Goal: Task Accomplishment & Management: Complete application form

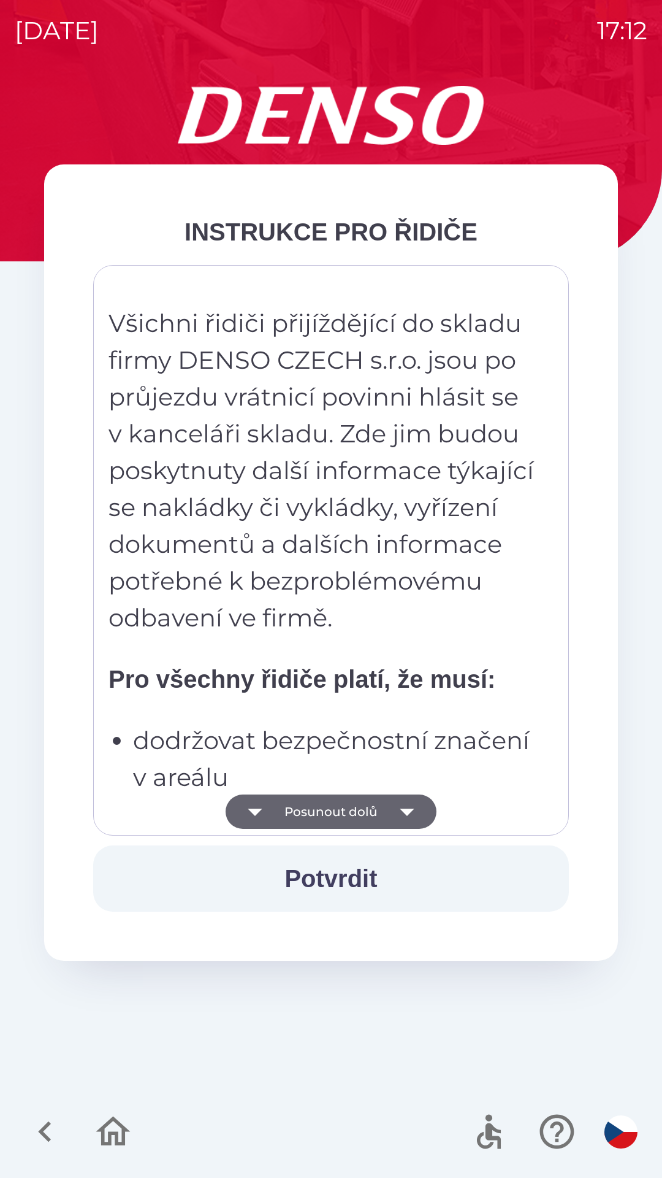
click at [417, 879] on button "Potvrdit" at bounding box center [331, 878] width 476 height 66
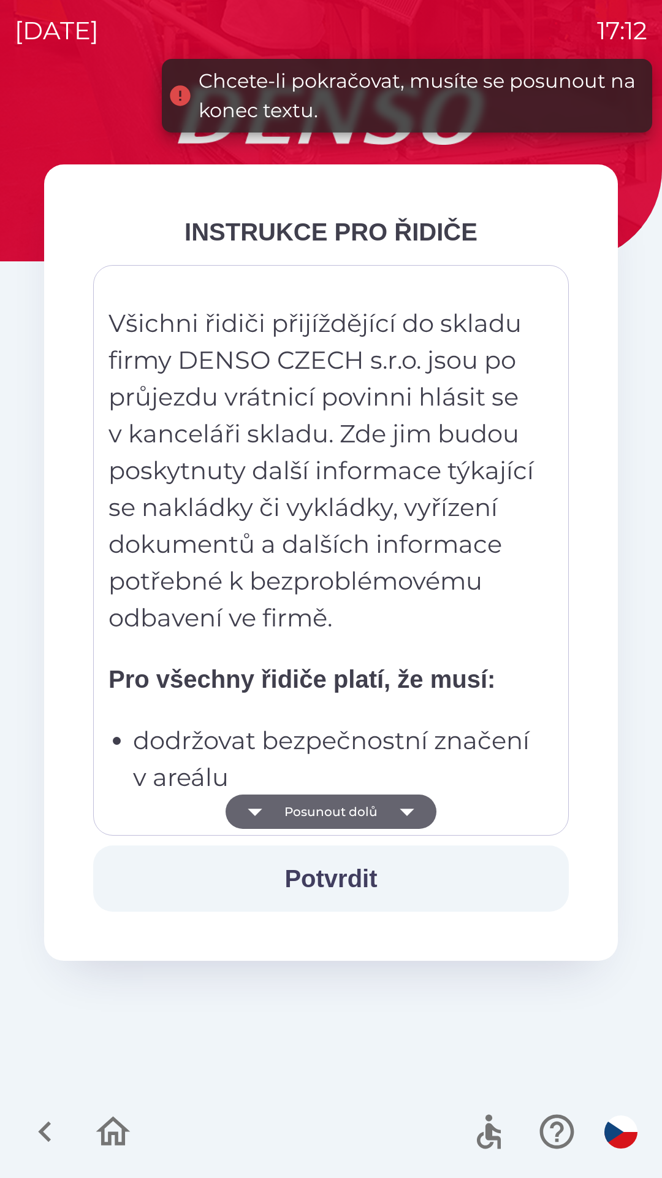
click at [620, 1132] on img "button" at bounding box center [621, 1131] width 33 height 33
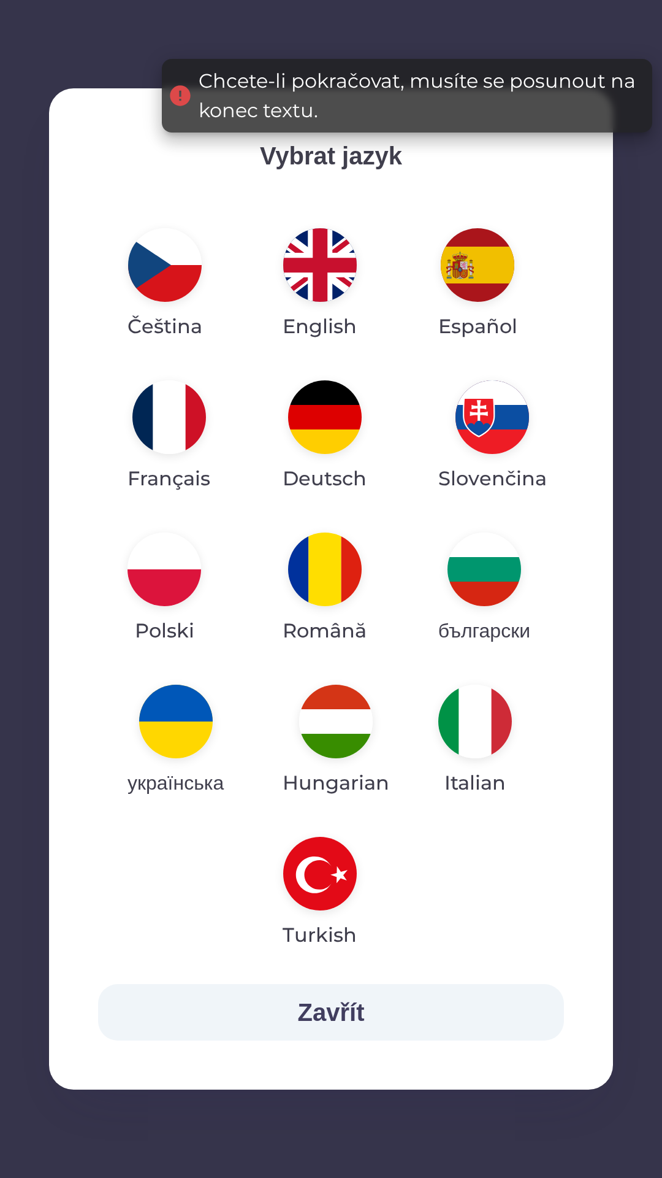
click at [177, 724] on img "button" at bounding box center [176, 722] width 74 height 74
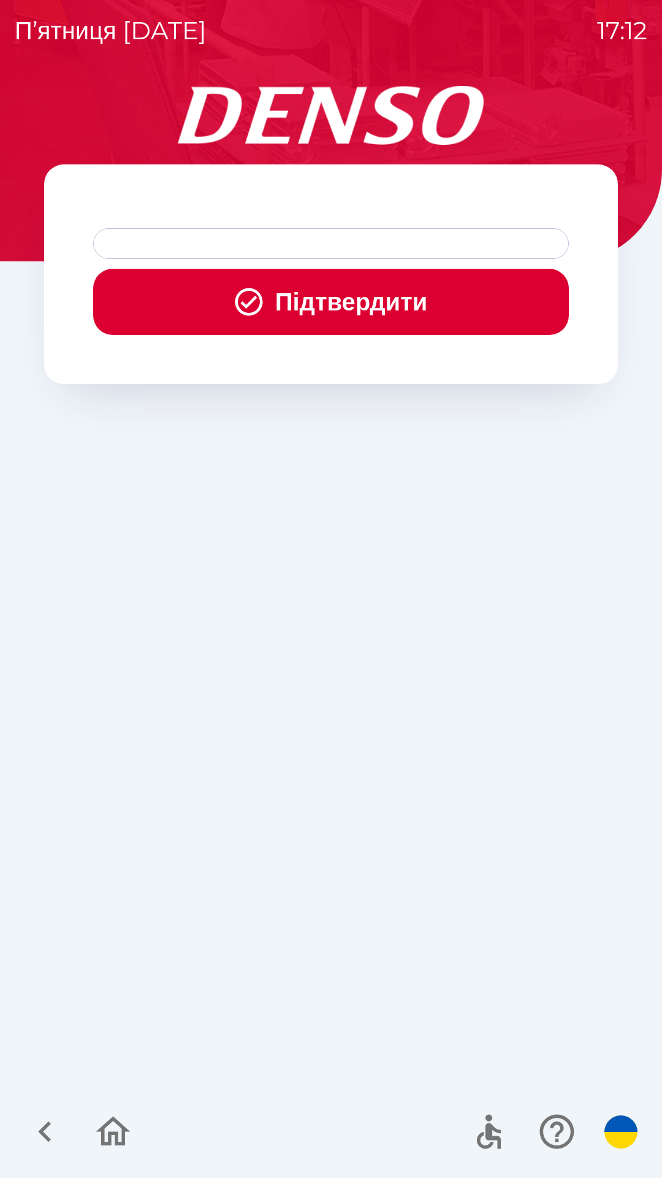
click at [47, 1145] on icon "button" at bounding box center [45, 1131] width 41 height 41
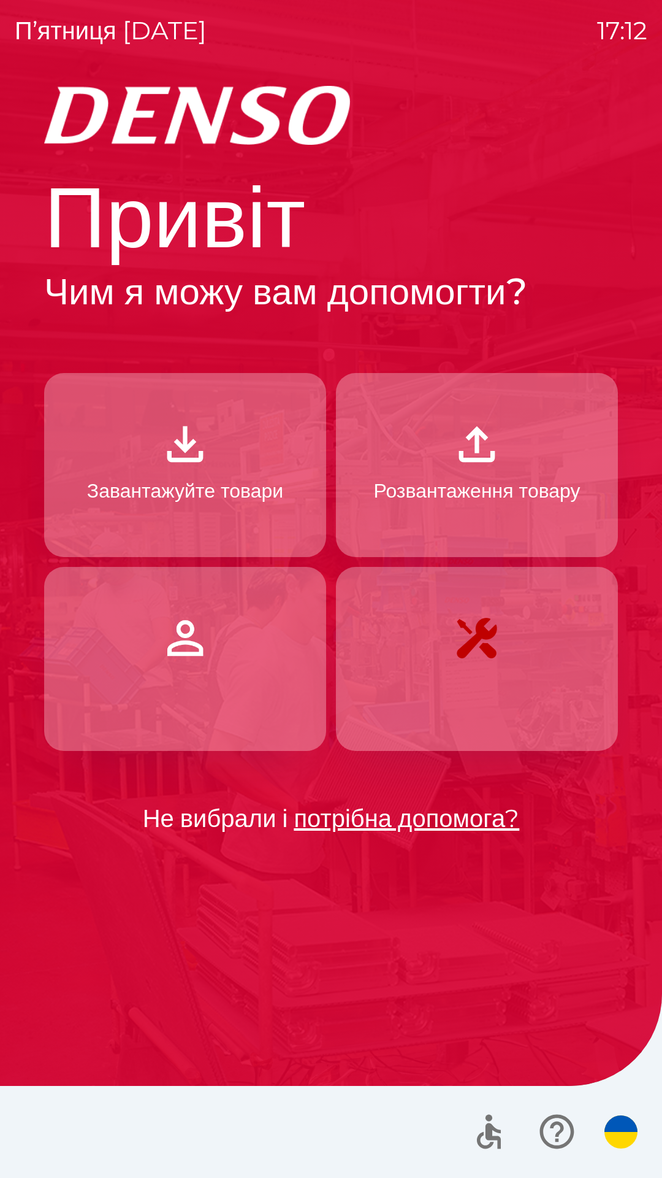
click at [237, 485] on p "Завантажуйте товари" at bounding box center [185, 490] width 196 height 29
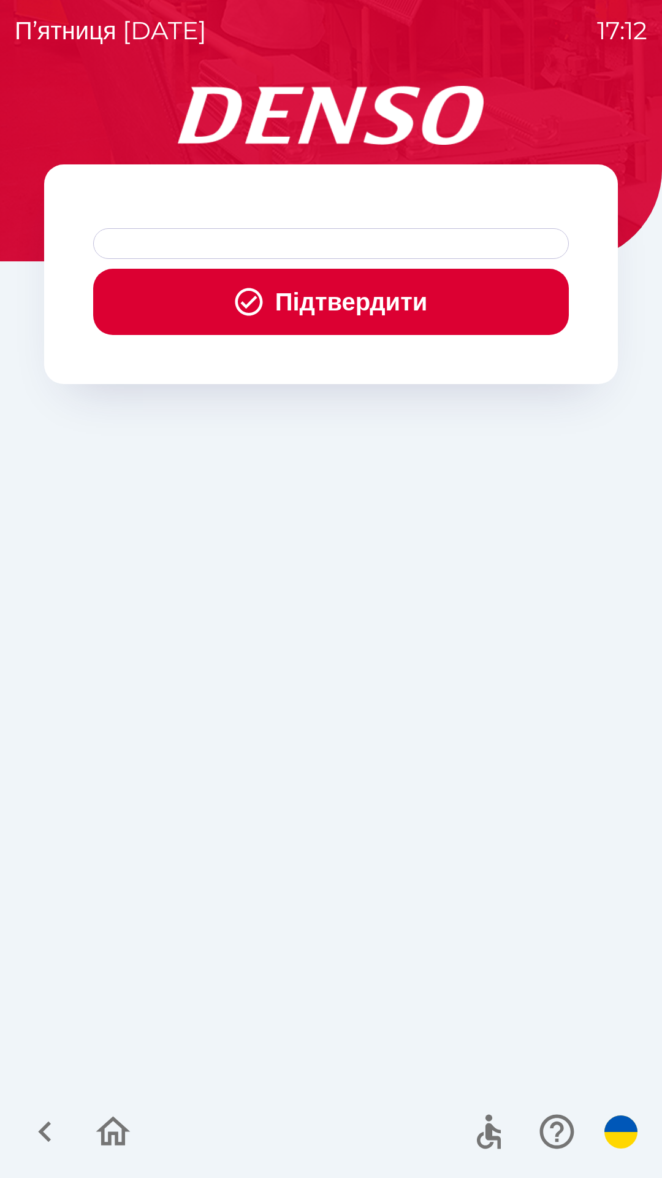
click at [353, 238] on div at bounding box center [331, 243] width 476 height 31
click at [344, 301] on button "Підтвердити" at bounding box center [331, 302] width 476 height 66
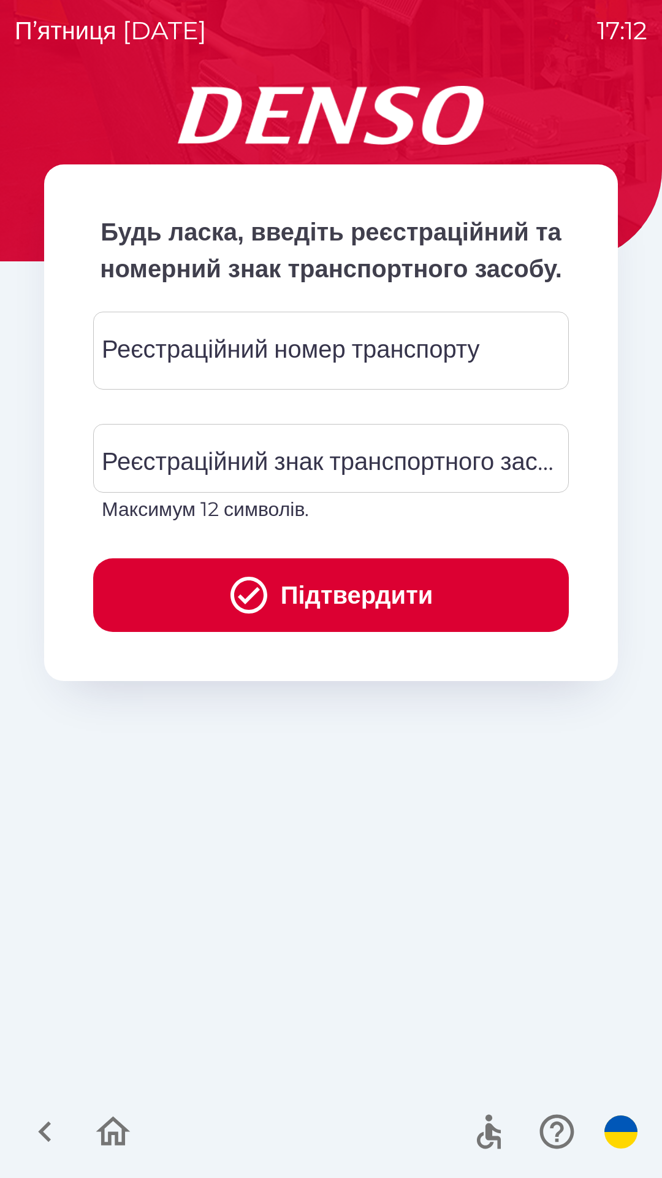
click at [348, 388] on div "Реєстраційний номер транспорту Реєстраційний номер транспорту" at bounding box center [331, 351] width 476 height 78
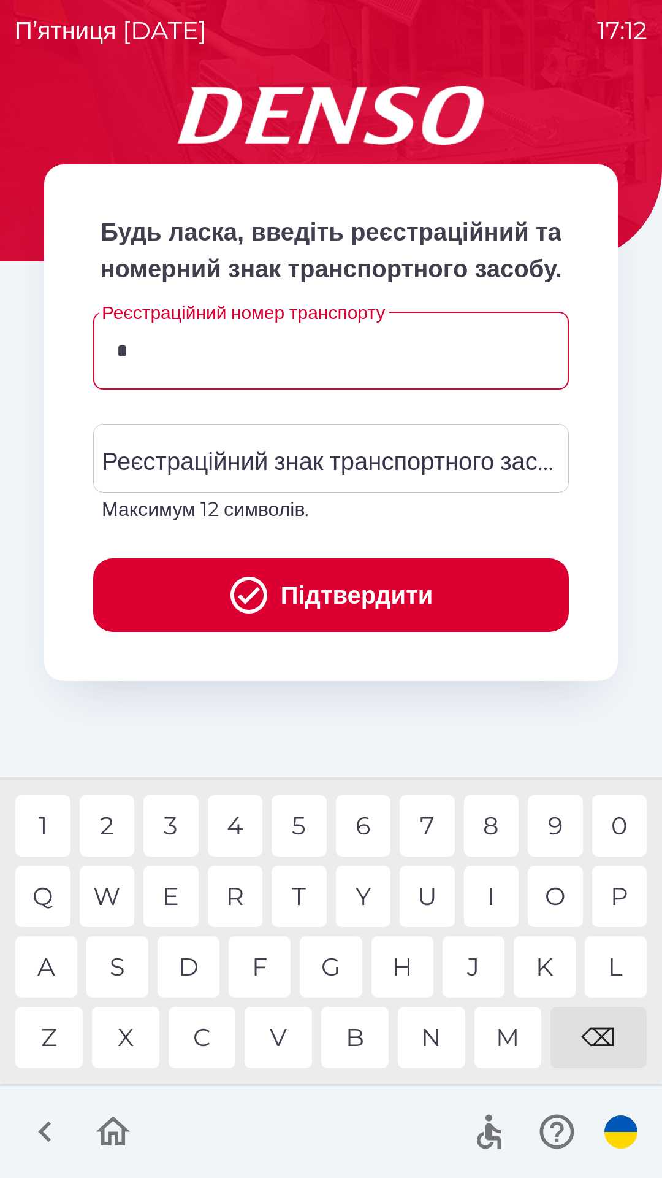
click at [621, 900] on div "P" at bounding box center [620, 896] width 55 height 61
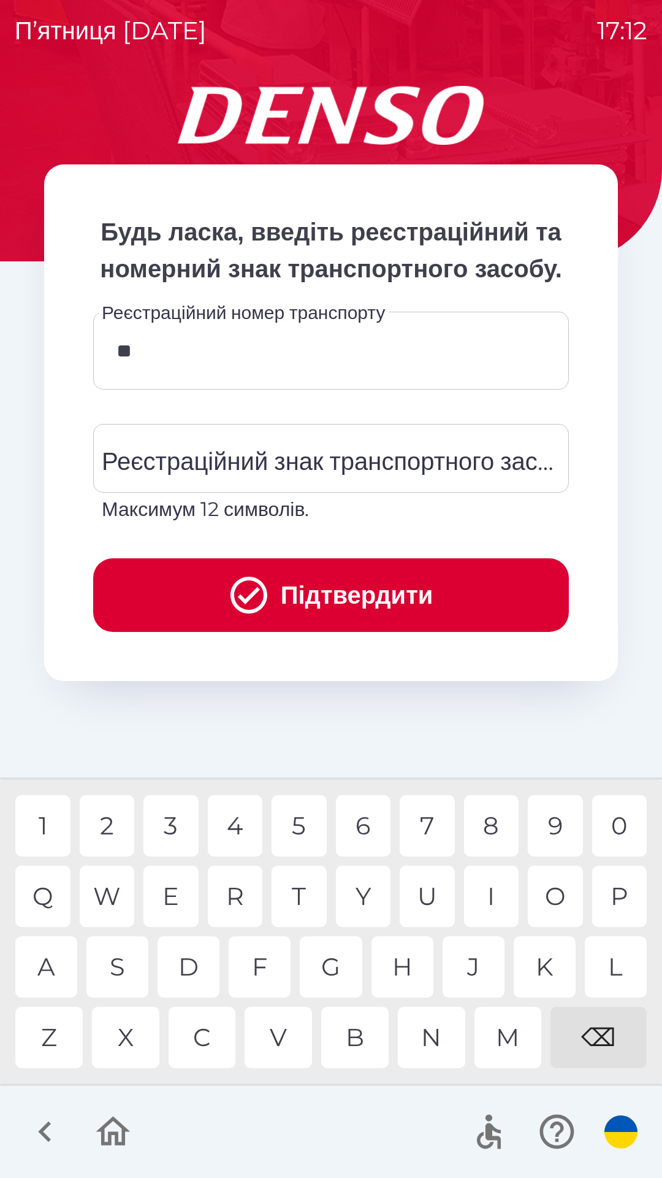
click at [608, 968] on div "L" at bounding box center [616, 966] width 62 height 61
type input "*******"
click at [363, 506] on div "Реєстраційний знак транспортного засобу Реєстраційний знак транспортного засобу…" at bounding box center [331, 474] width 476 height 100
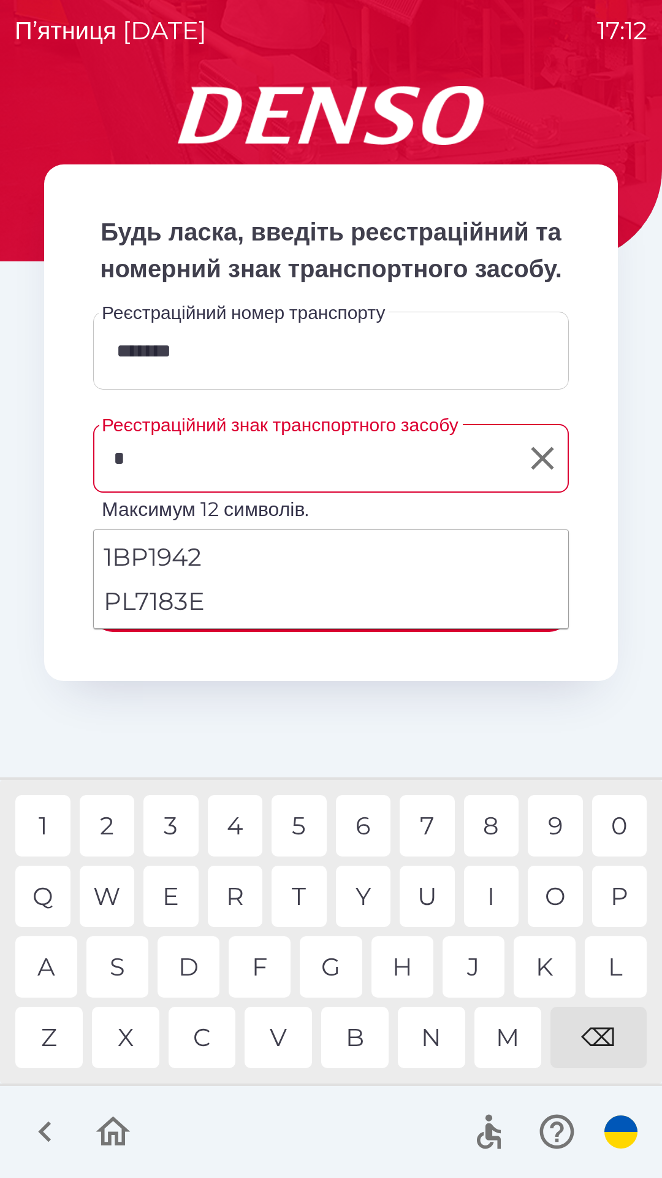
click at [615, 894] on div "P" at bounding box center [620, 896] width 55 height 61
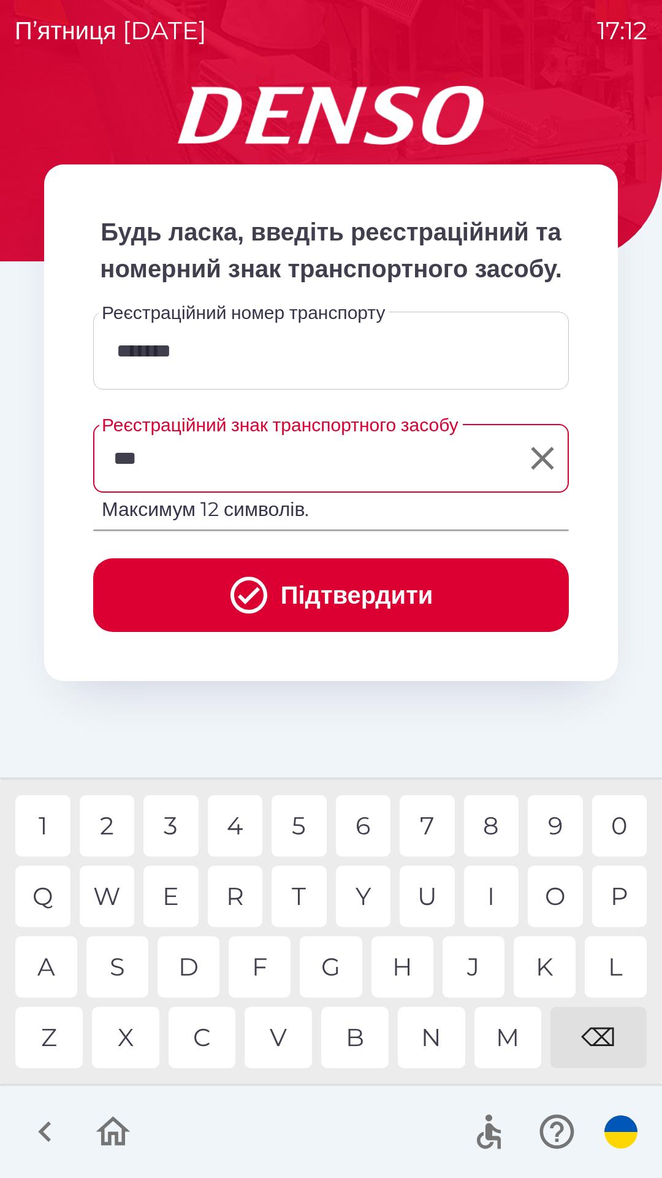
click at [621, 827] on div "0" at bounding box center [620, 825] width 55 height 61
click at [426, 827] on div "7" at bounding box center [427, 825] width 55 height 61
click at [302, 829] on div "5" at bounding box center [299, 825] width 55 height 61
click at [234, 832] on div "4" at bounding box center [235, 825] width 55 height 61
type input "*******"
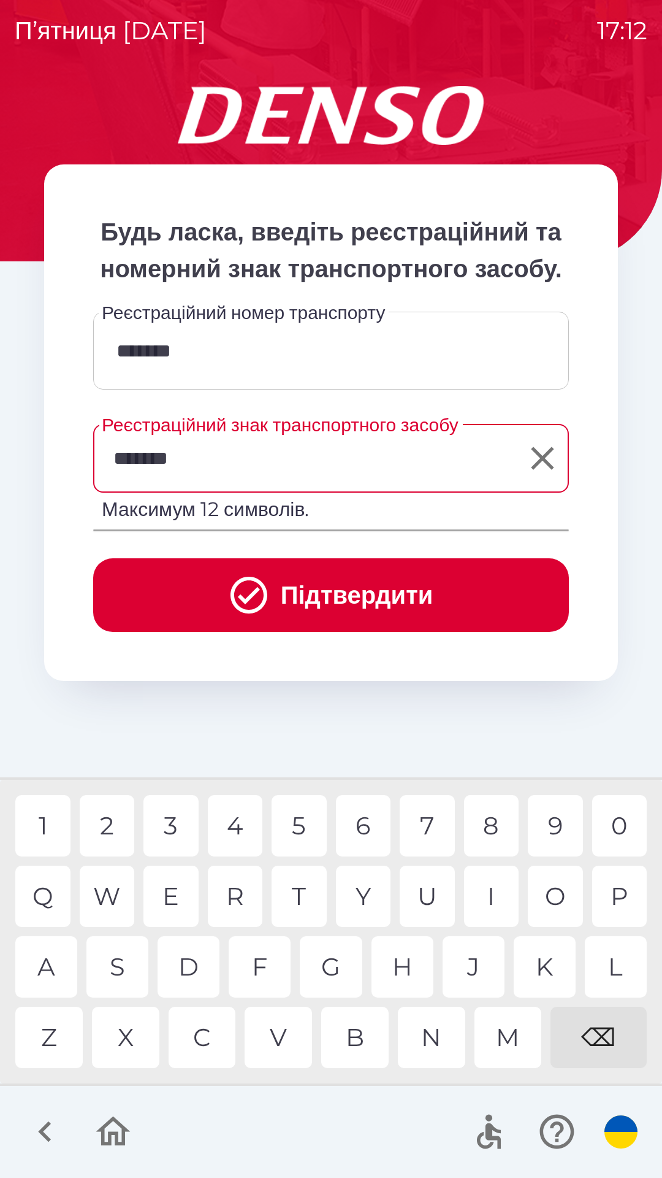
click at [259, 977] on div "F" at bounding box center [260, 966] width 62 height 61
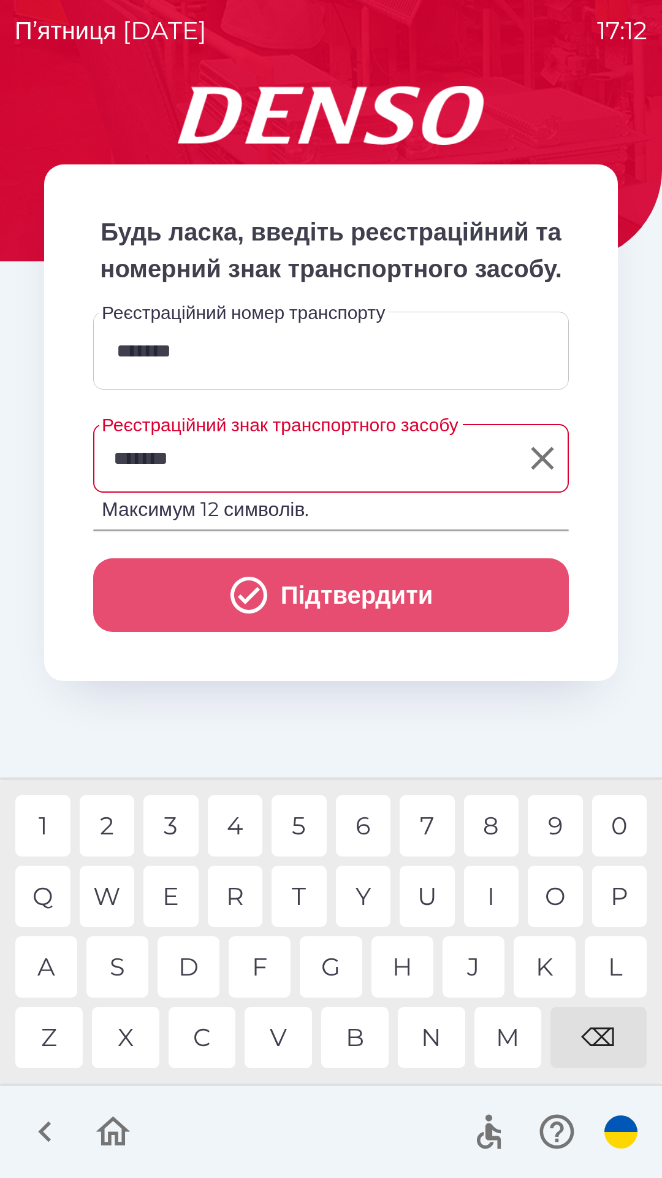
click at [360, 632] on button "Підтвердити" at bounding box center [331, 595] width 476 height 74
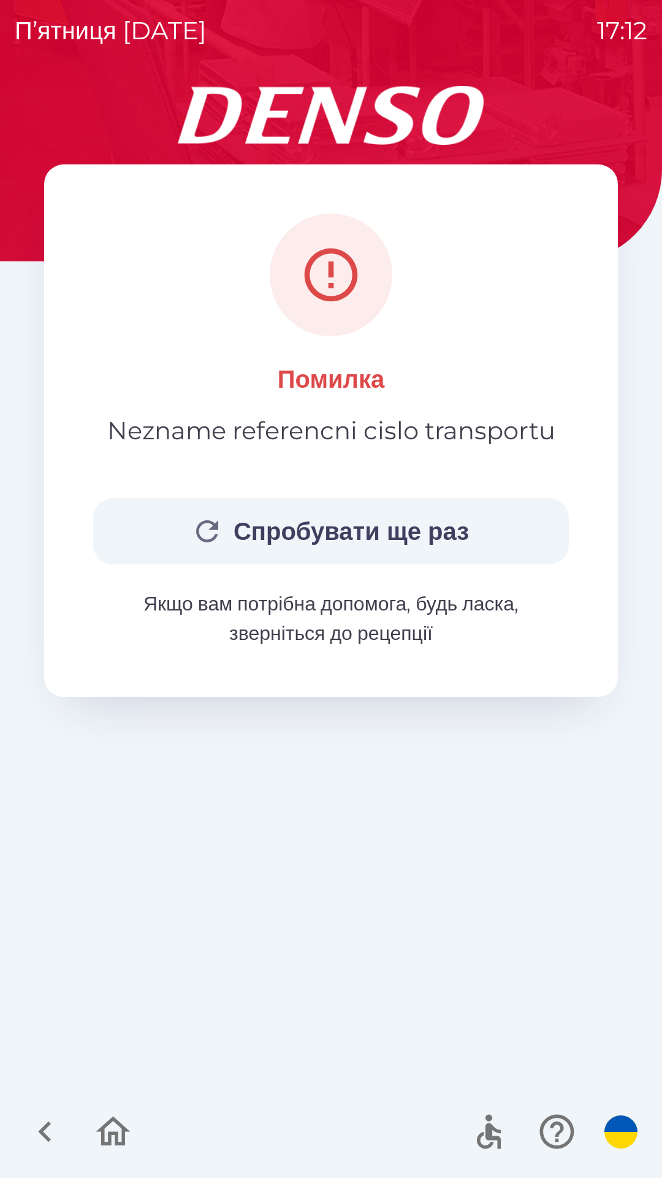
click at [344, 532] on button "Спробувати ще раз" at bounding box center [331, 531] width 476 height 66
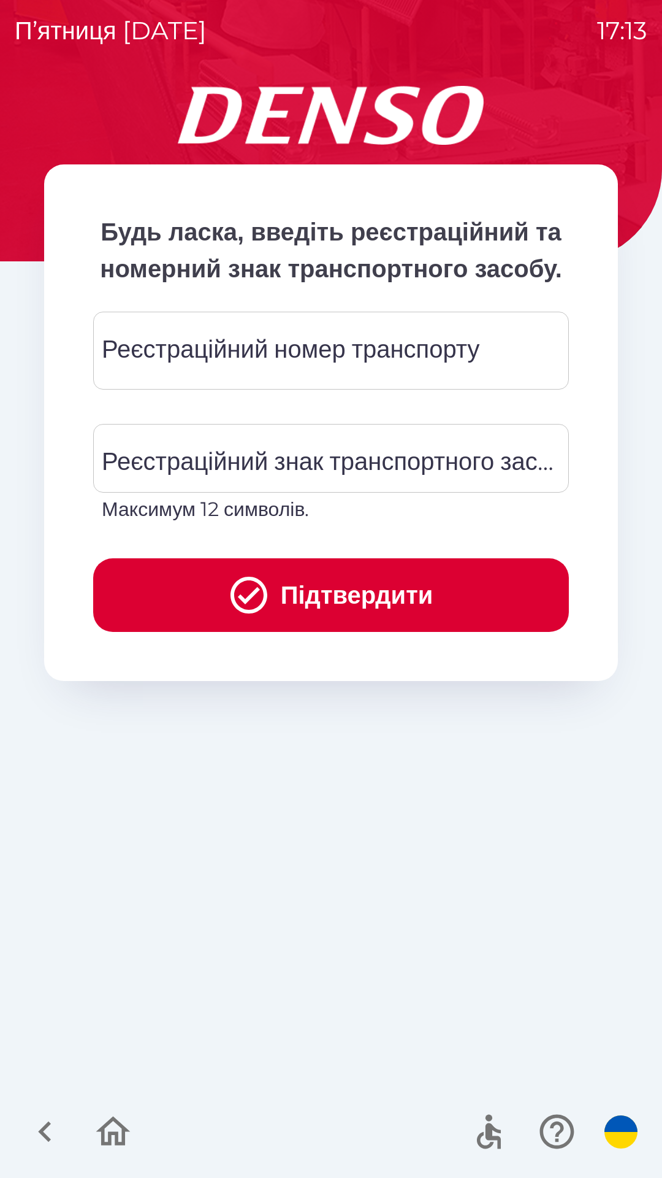
click at [441, 390] on div "Реєстраційний номер транспорту Реєстраційний номер транспорту" at bounding box center [331, 351] width 476 height 78
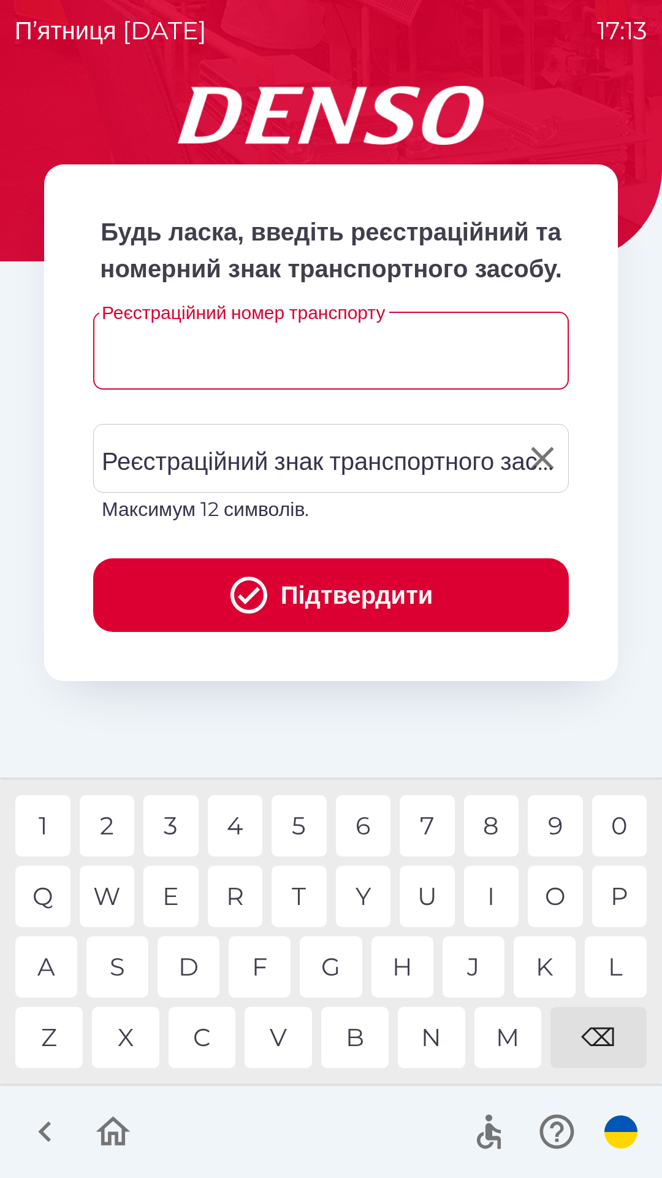
click at [472, 501] on div "Реєстраційний знак транспортного засобу Реєстраційний знак транспортного засобу…" at bounding box center [331, 474] width 476 height 100
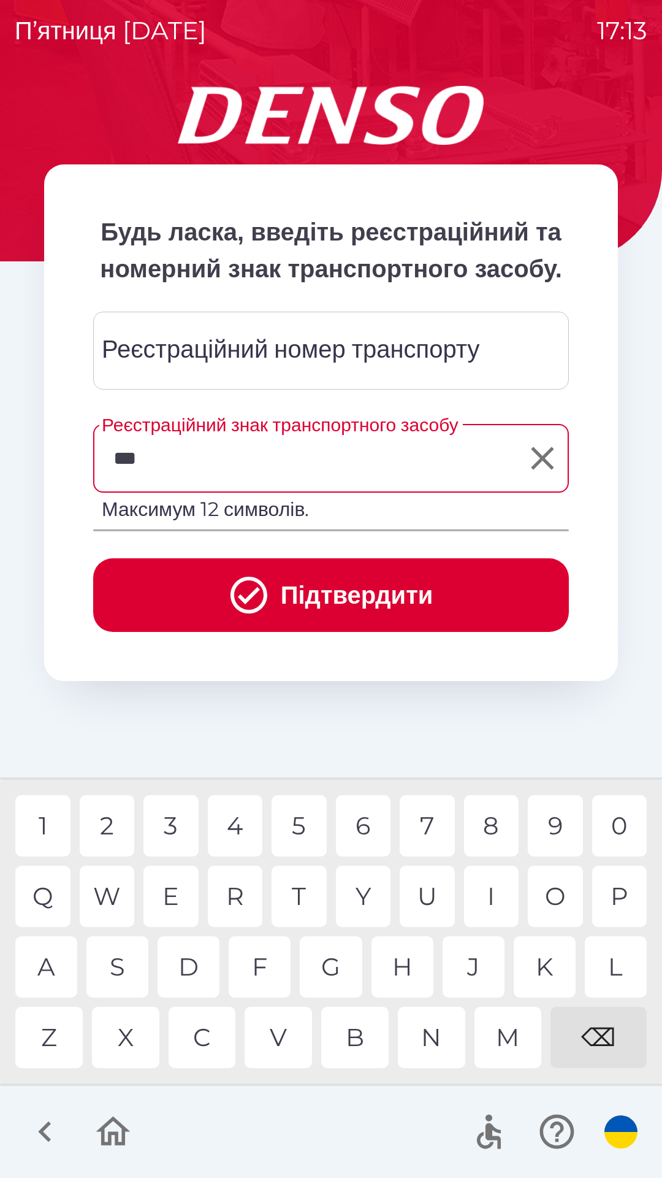
click at [485, 894] on div "I" at bounding box center [491, 896] width 55 height 61
click at [320, 1128] on div at bounding box center [331, 1132] width 662 height 92
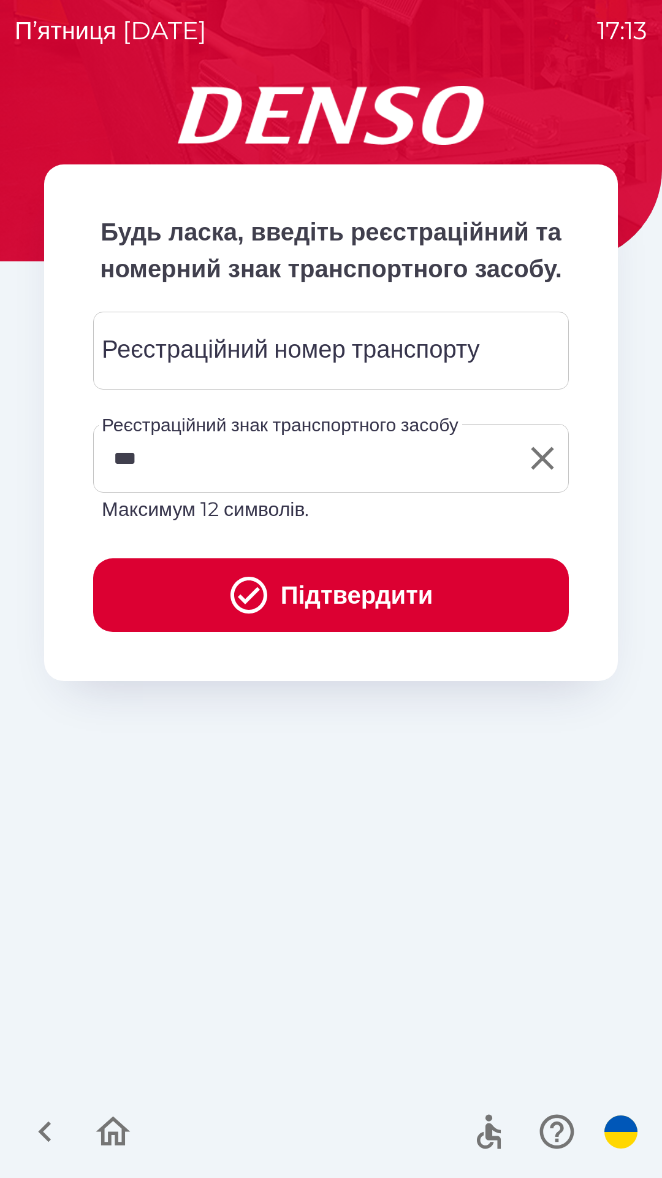
click at [285, 487] on input "***" at bounding box center [322, 458] width 447 height 58
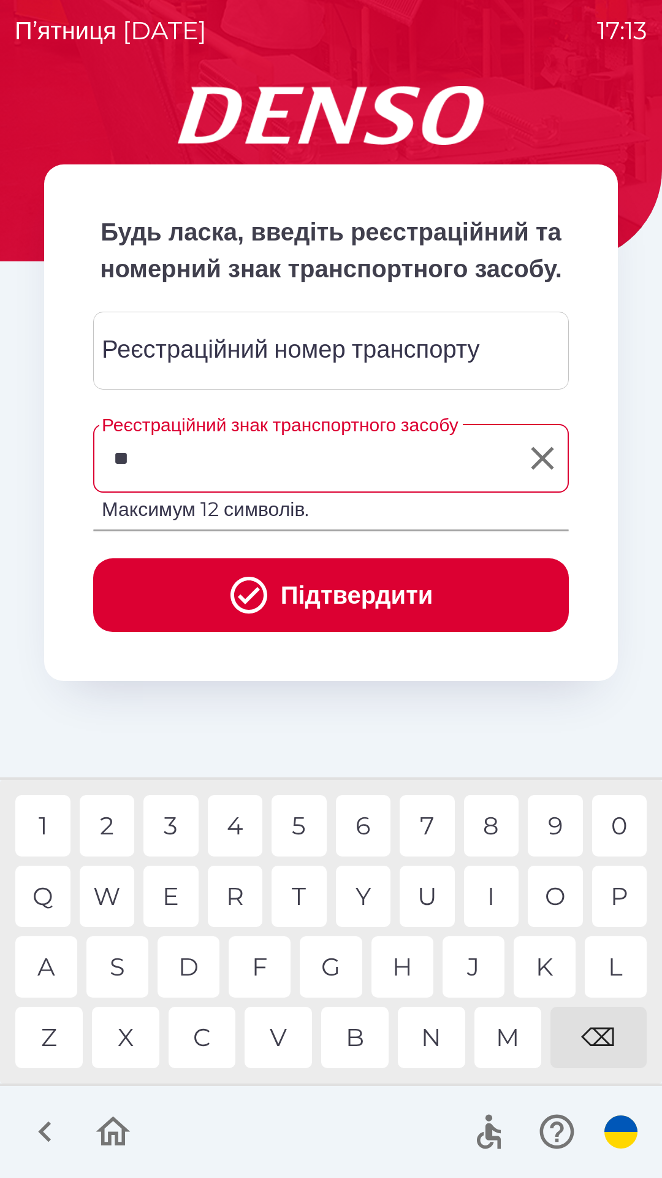
click at [613, 1027] on div "⌫" at bounding box center [599, 1037] width 96 height 61
type input "*"
click at [613, 1044] on div "⌫" at bounding box center [599, 1037] width 96 height 61
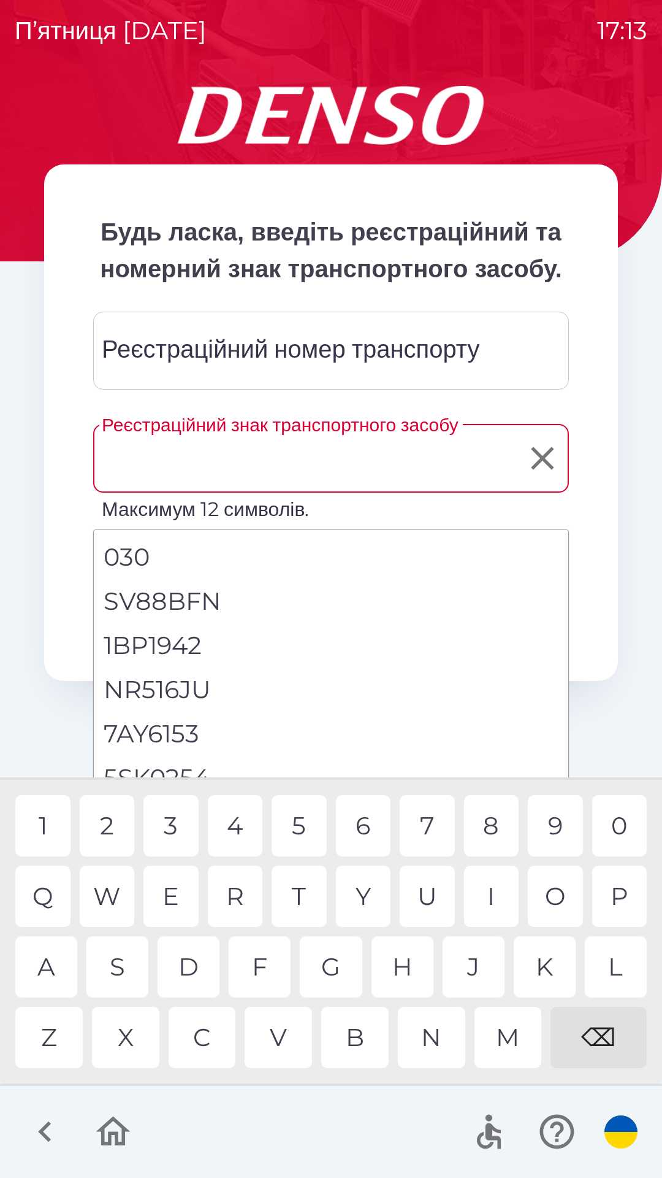
click at [600, 1058] on div "⌫" at bounding box center [599, 1037] width 96 height 61
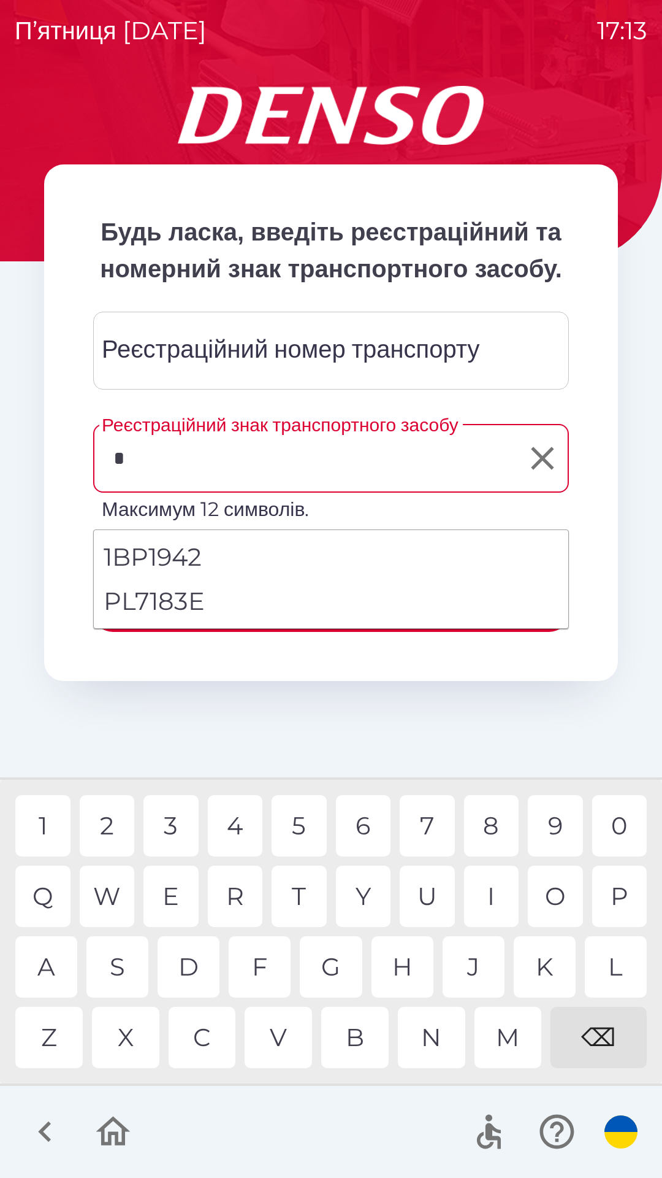
click at [614, 911] on div "P" at bounding box center [620, 896] width 55 height 61
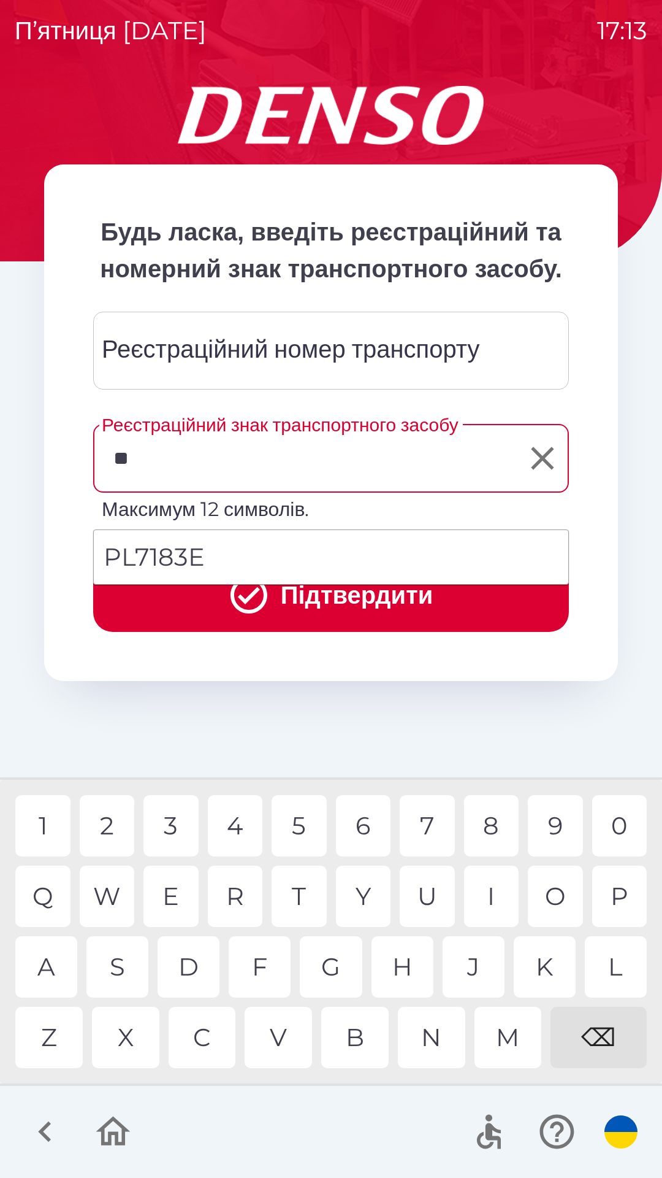
click at [610, 967] on div "L" at bounding box center [616, 966] width 62 height 61
click at [356, 558] on li "PL7183E" at bounding box center [331, 557] width 475 height 44
type input "*******"
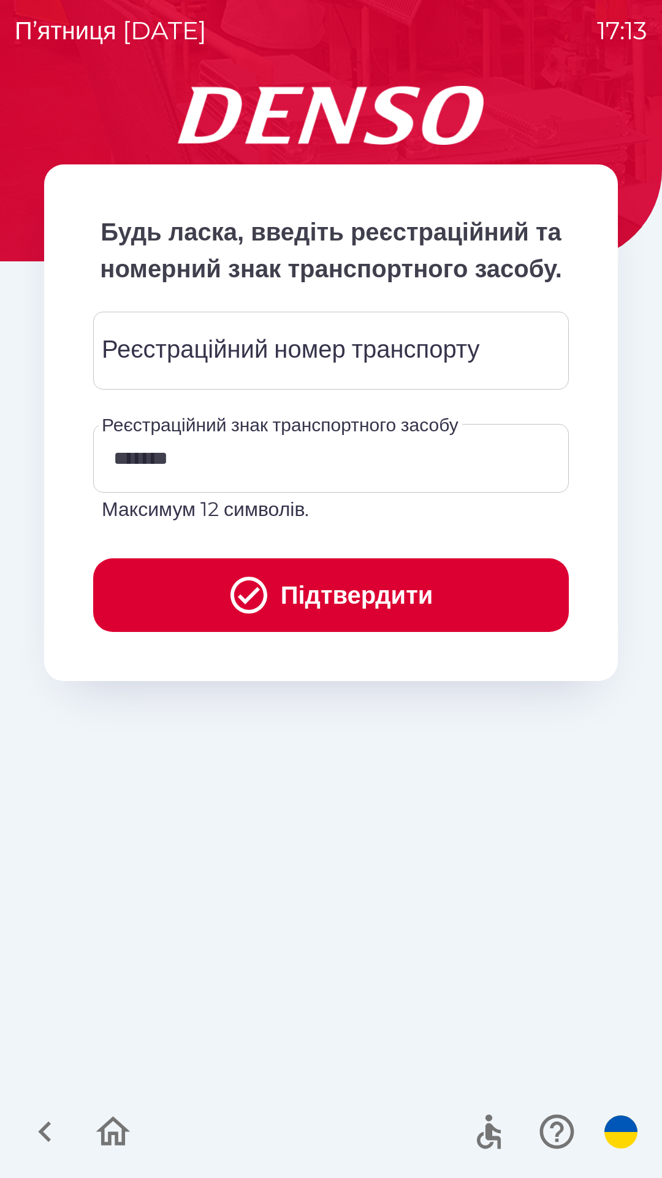
click at [361, 385] on div "Реєстраційний номер транспорту Реєстраційний номер транспорту" at bounding box center [331, 351] width 476 height 78
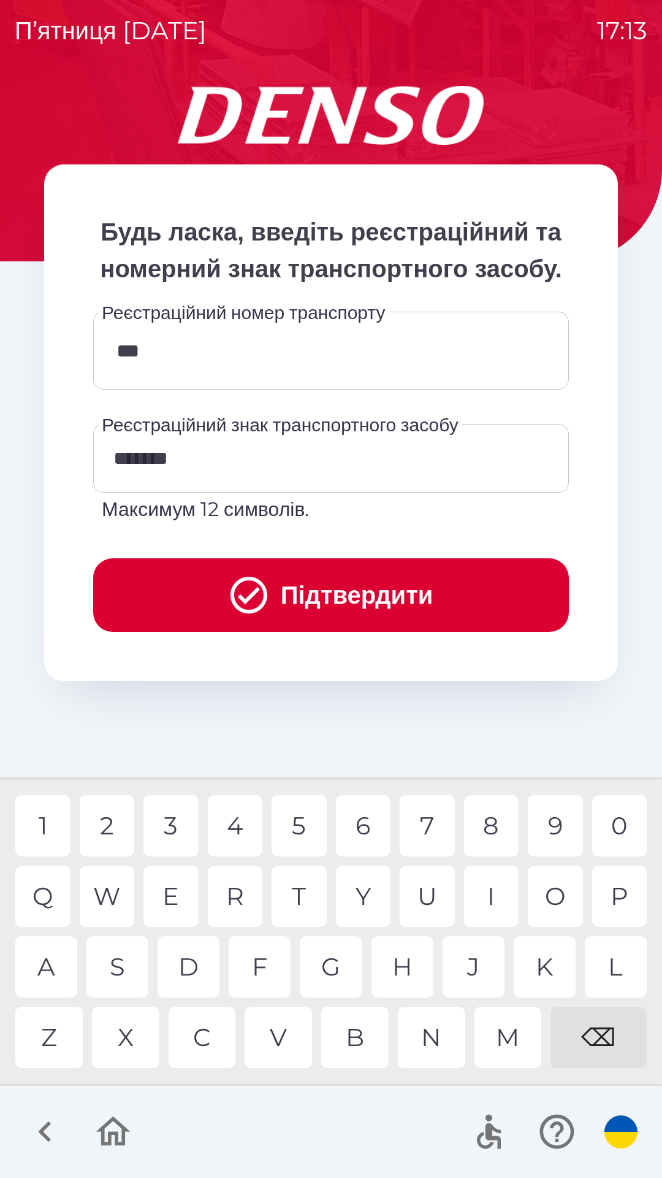
click at [615, 821] on div "0" at bounding box center [620, 825] width 55 height 61
click at [428, 828] on div "7" at bounding box center [427, 825] width 55 height 61
click at [293, 830] on div "5" at bounding box center [299, 825] width 55 height 61
click at [245, 837] on div "4" at bounding box center [235, 825] width 55 height 61
type input "*******"
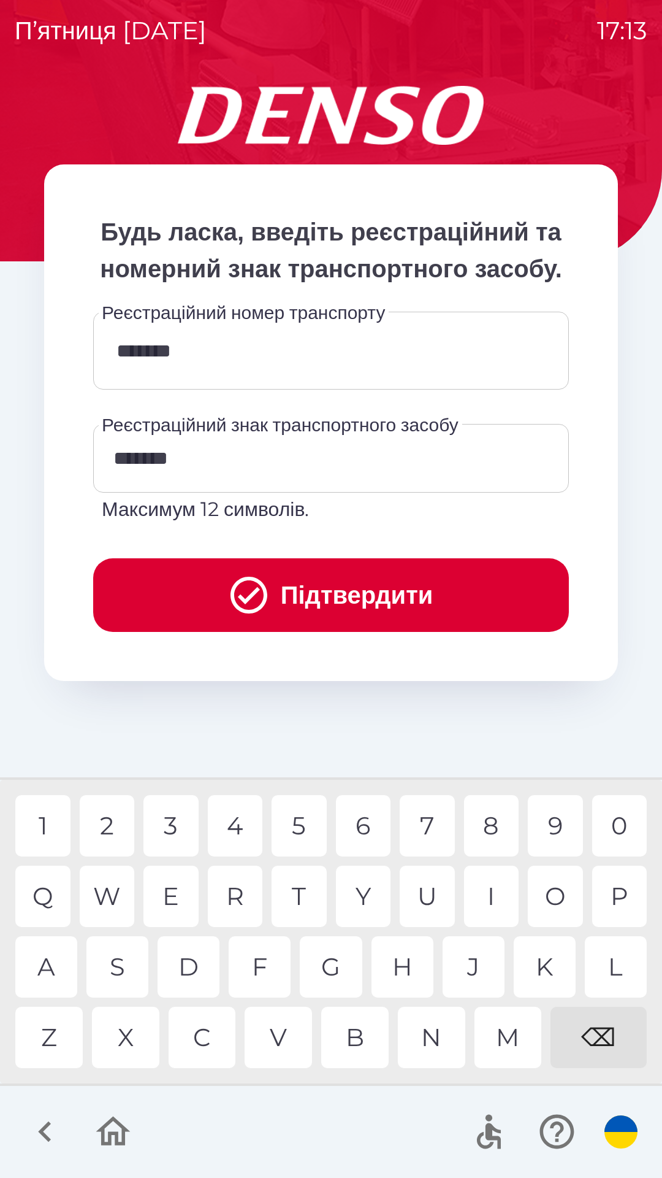
click at [439, 627] on button "Підтвердити" at bounding box center [331, 595] width 476 height 74
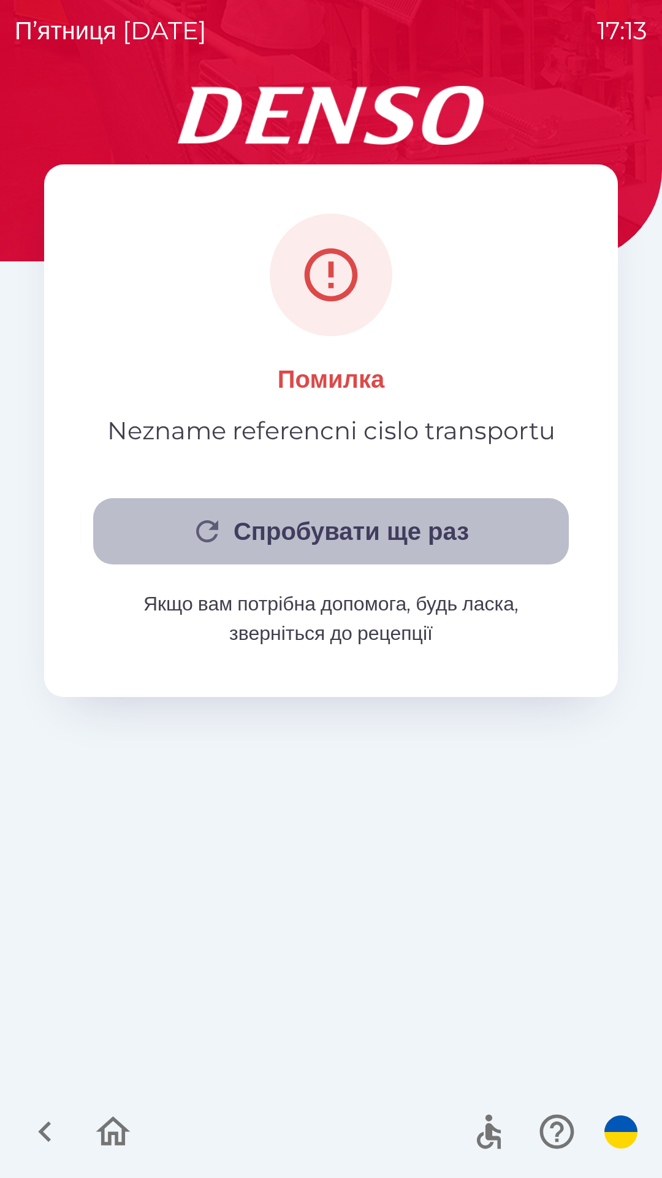
click at [506, 535] on button "Спробувати ще раз" at bounding box center [331, 531] width 476 height 66
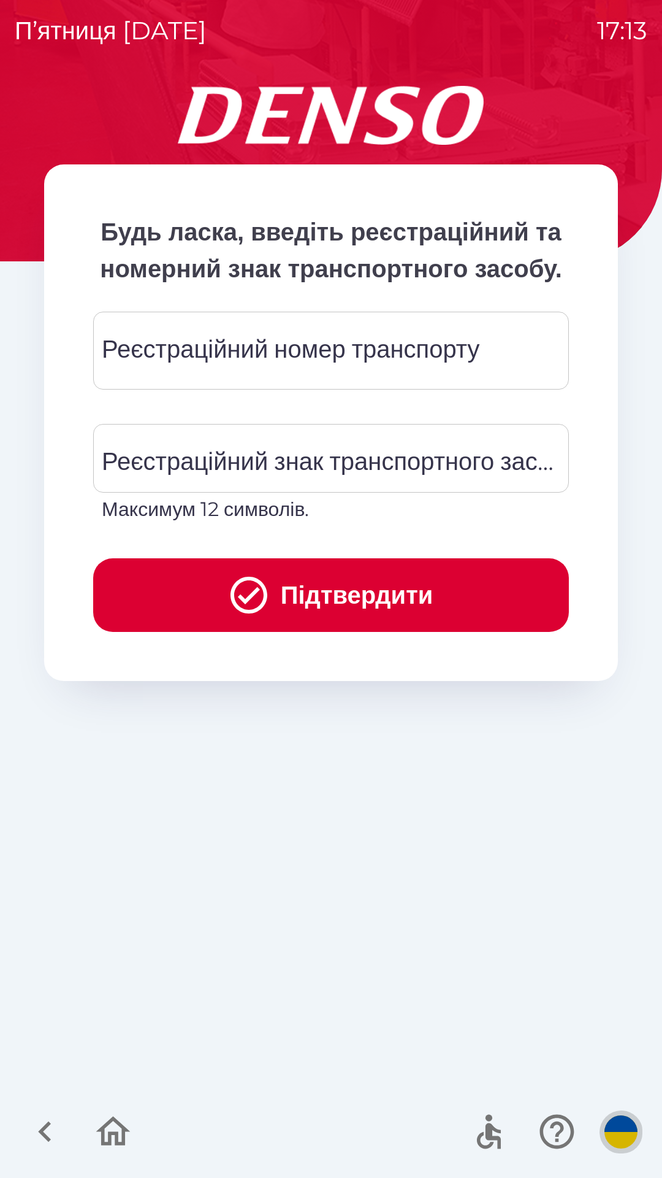
click at [620, 1132] on img "button" at bounding box center [621, 1131] width 33 height 33
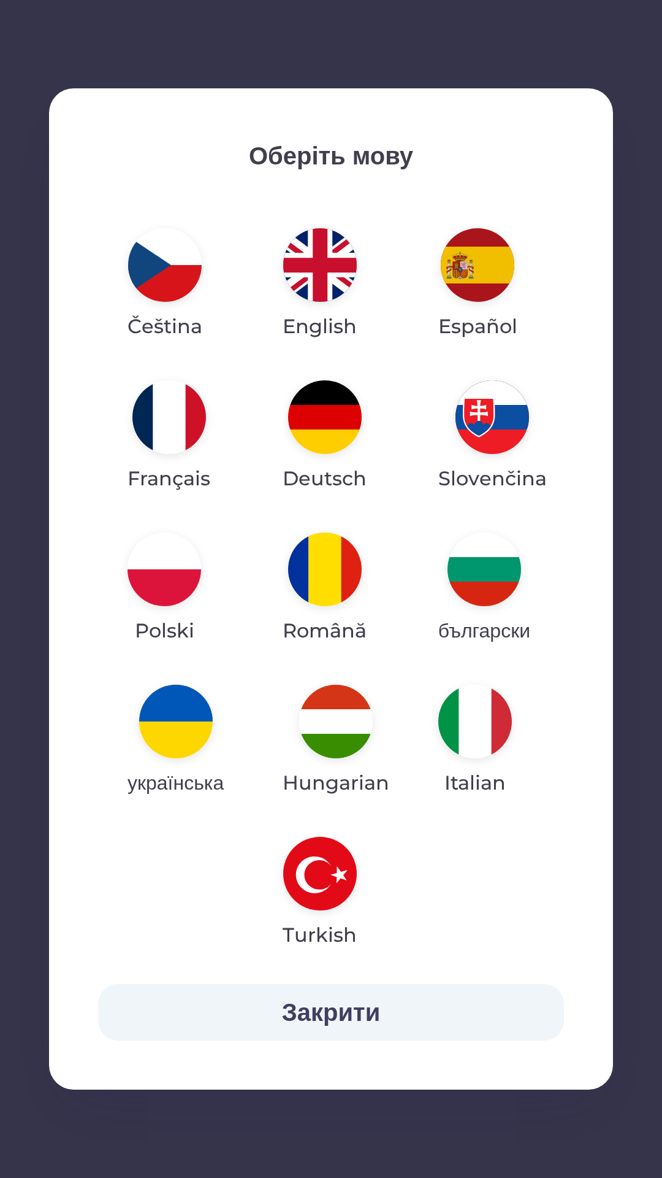
click at [169, 562] on img "button" at bounding box center [165, 569] width 74 height 74
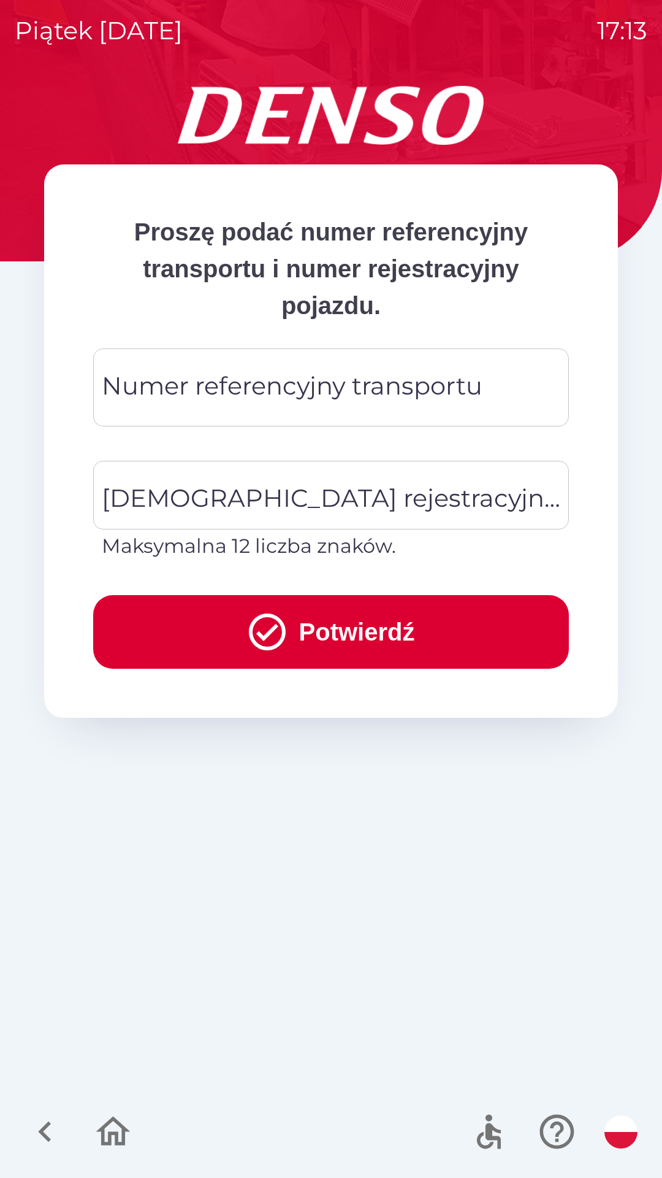
click at [444, 388] on div "Numer referencyjny transportu Numer referencyjny transportu" at bounding box center [331, 387] width 476 height 78
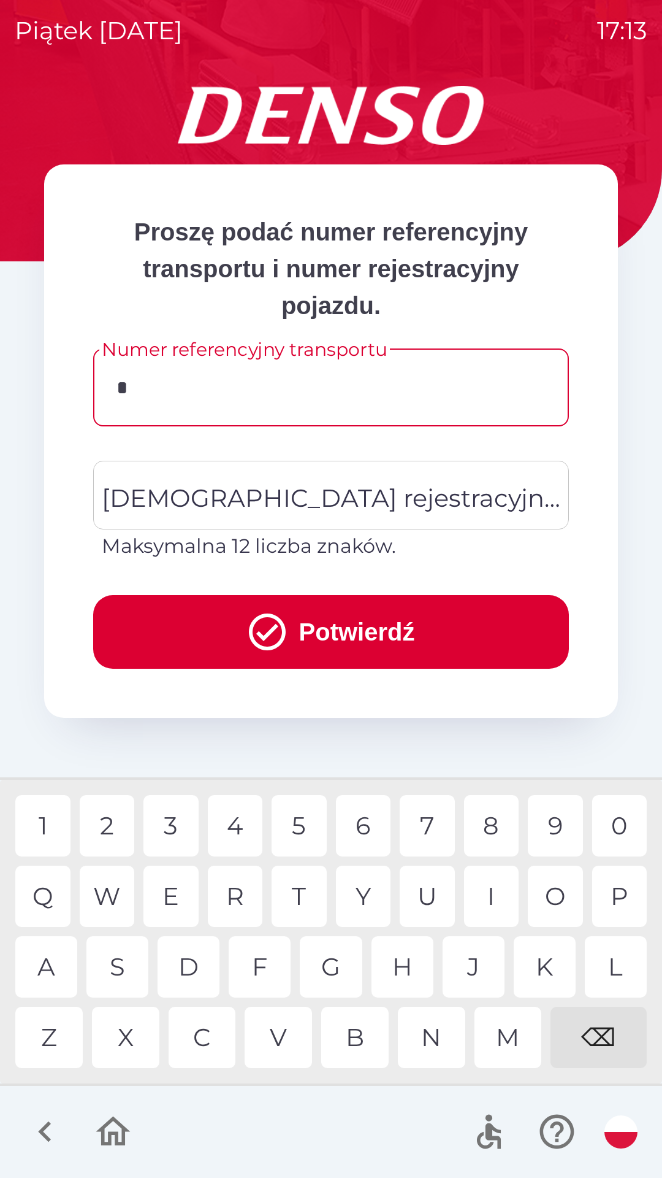
click at [202, 1032] on div "C" at bounding box center [202, 1037] width 67 height 61
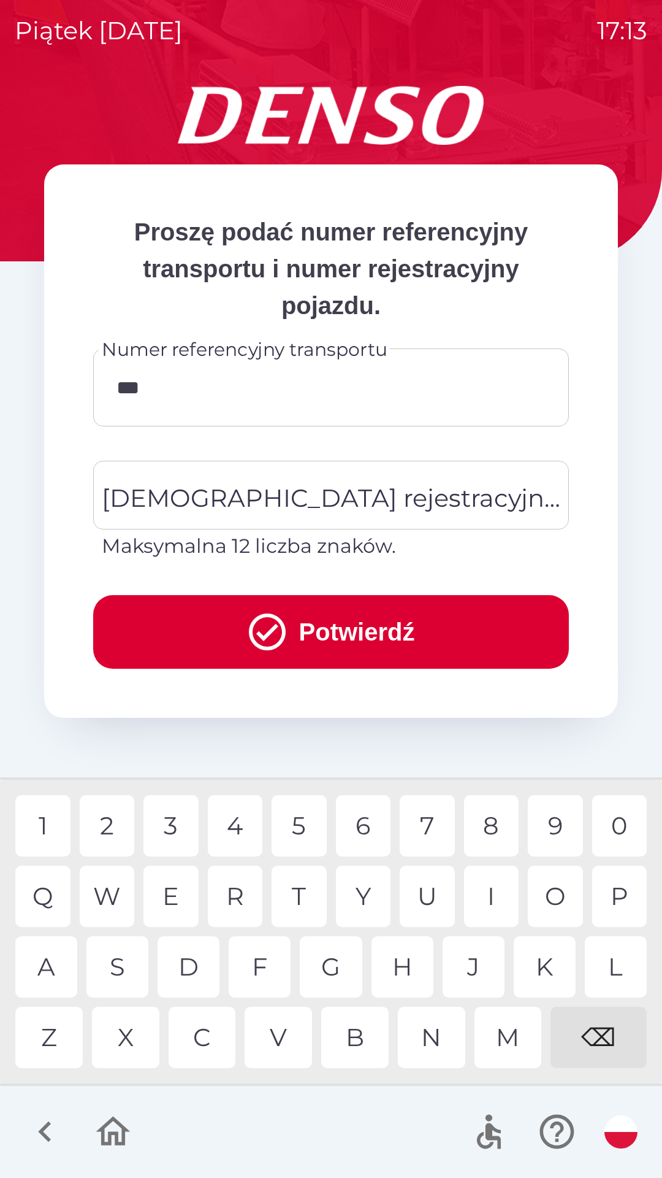
click at [492, 894] on div "I" at bounding box center [491, 896] width 55 height 61
click at [39, 826] on div "1" at bounding box center [42, 825] width 55 height 61
type input "******"
click at [330, 437] on div "Numer referencyjny transportu ****** Numer referencyjny transportu 1 2 3 4 5 6 …" at bounding box center [331, 394] width 476 height 93
click at [309, 492] on div "[DEMOGRAPHIC_DATA] rejestracyjna pojazdu [DEMOGRAPHIC_DATA] rejestracyjna pojaz…" at bounding box center [331, 511] width 476 height 100
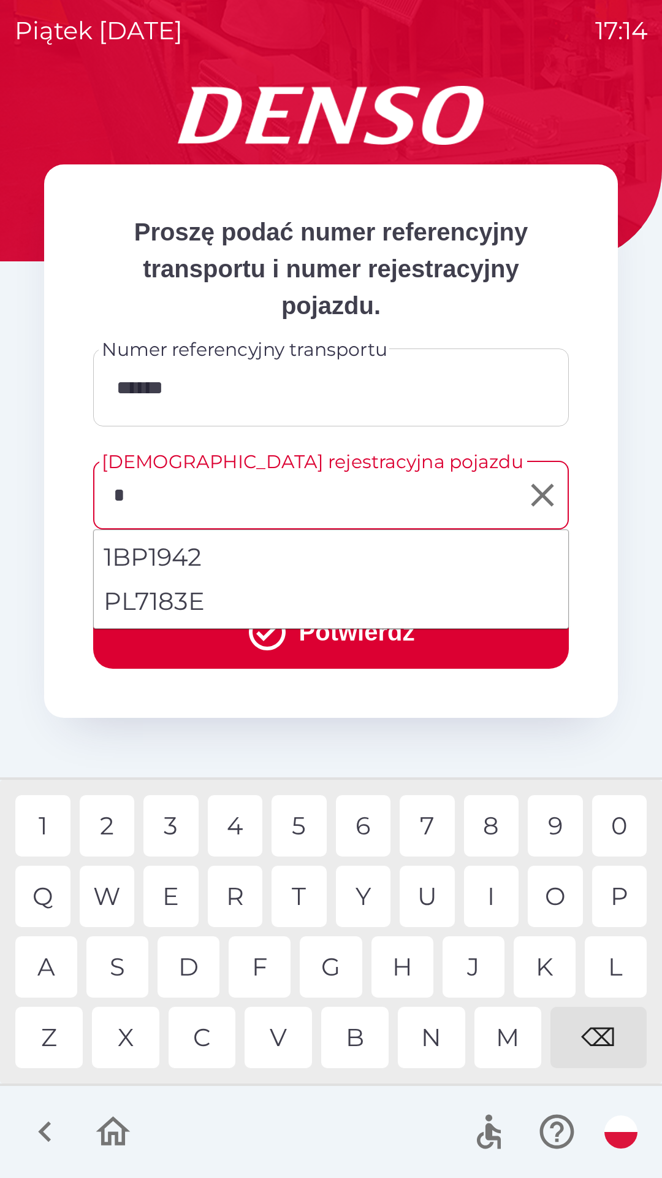
click at [615, 903] on div "P" at bounding box center [620, 896] width 55 height 61
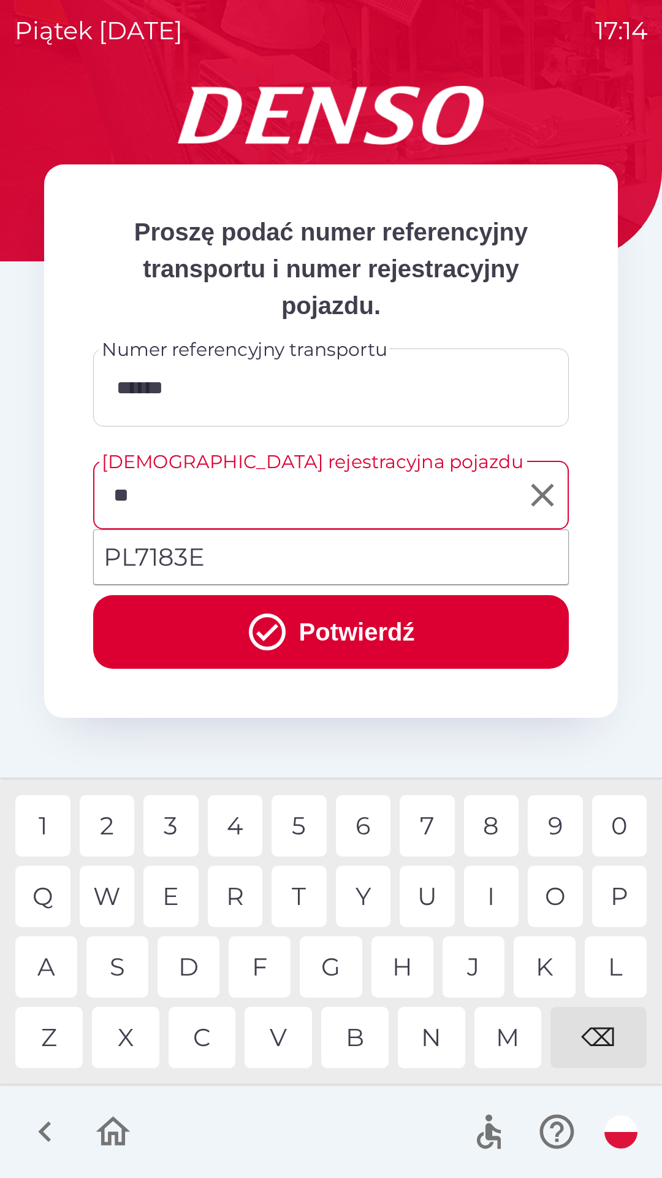
click at [611, 974] on div "L" at bounding box center [616, 966] width 62 height 61
click at [383, 550] on li "PL7183E" at bounding box center [331, 557] width 475 height 44
type input "*******"
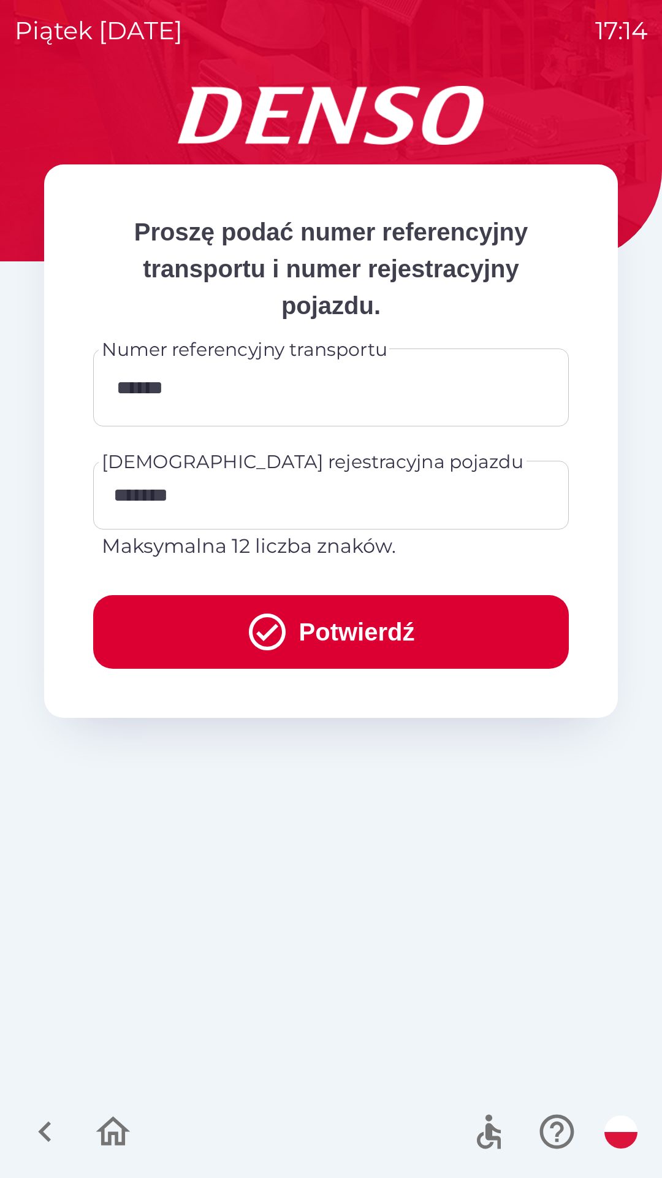
click at [383, 631] on button "Potwierdź" at bounding box center [331, 632] width 476 height 74
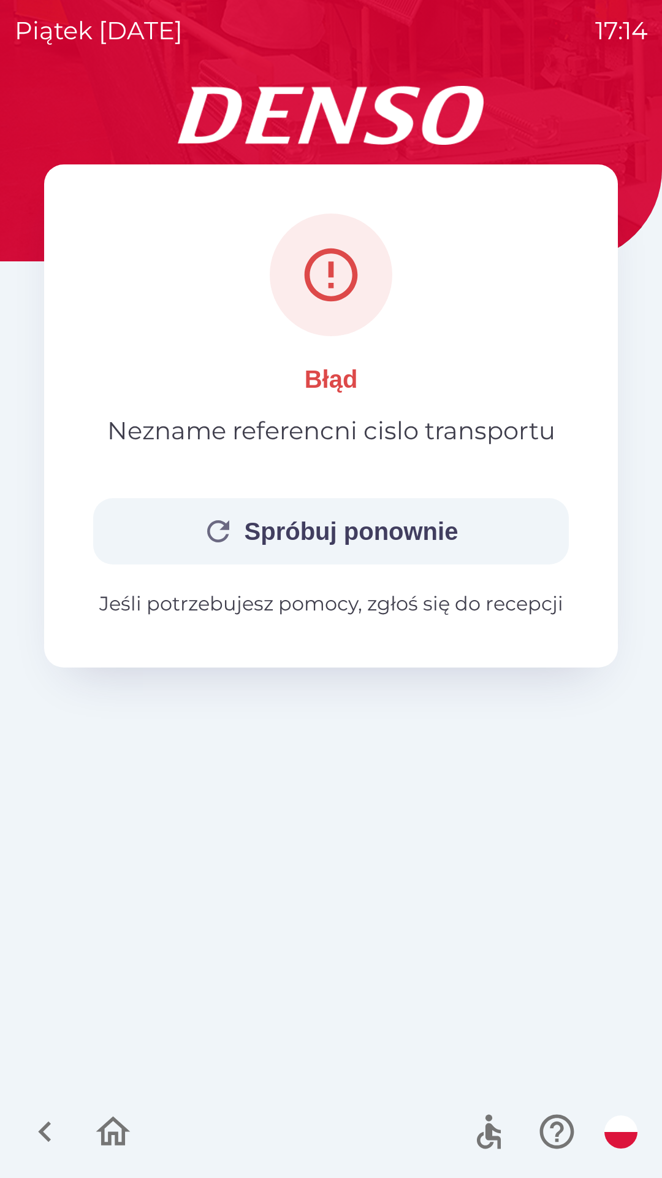
click at [374, 523] on button "Spróbuj ponownie" at bounding box center [331, 531] width 476 height 66
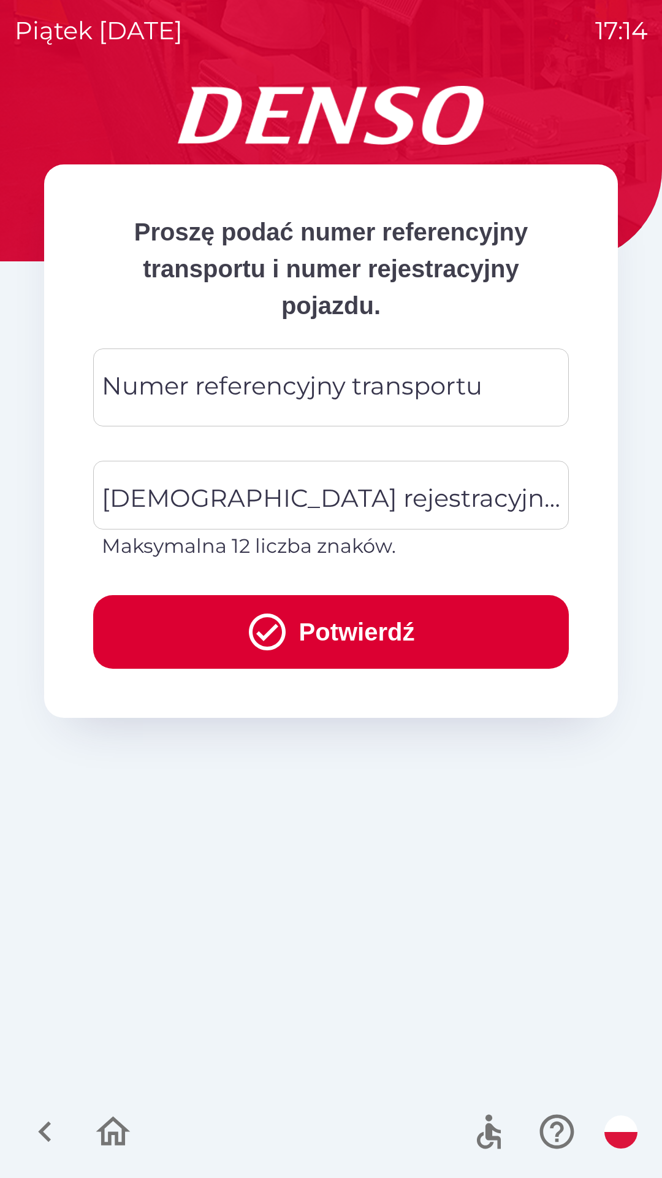
click at [334, 374] on div "Numer referencyjny transportu Numer referencyjny transportu" at bounding box center [331, 387] width 476 height 78
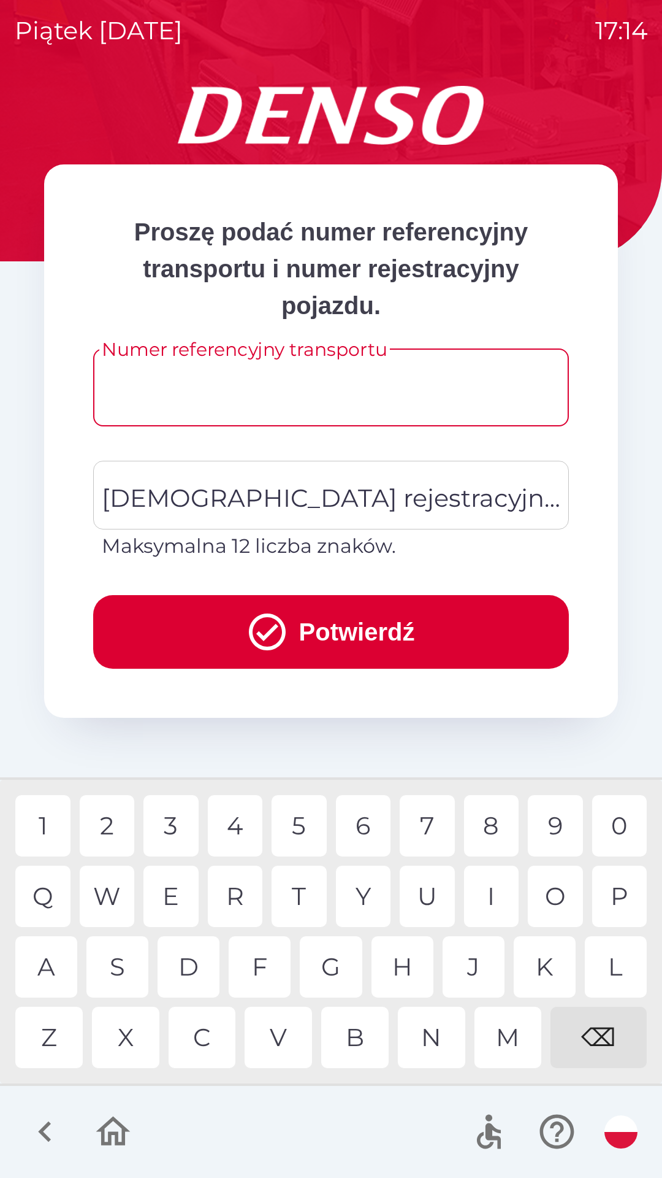
type input "*"
click at [616, 908] on div "P" at bounding box center [620, 896] width 55 height 61
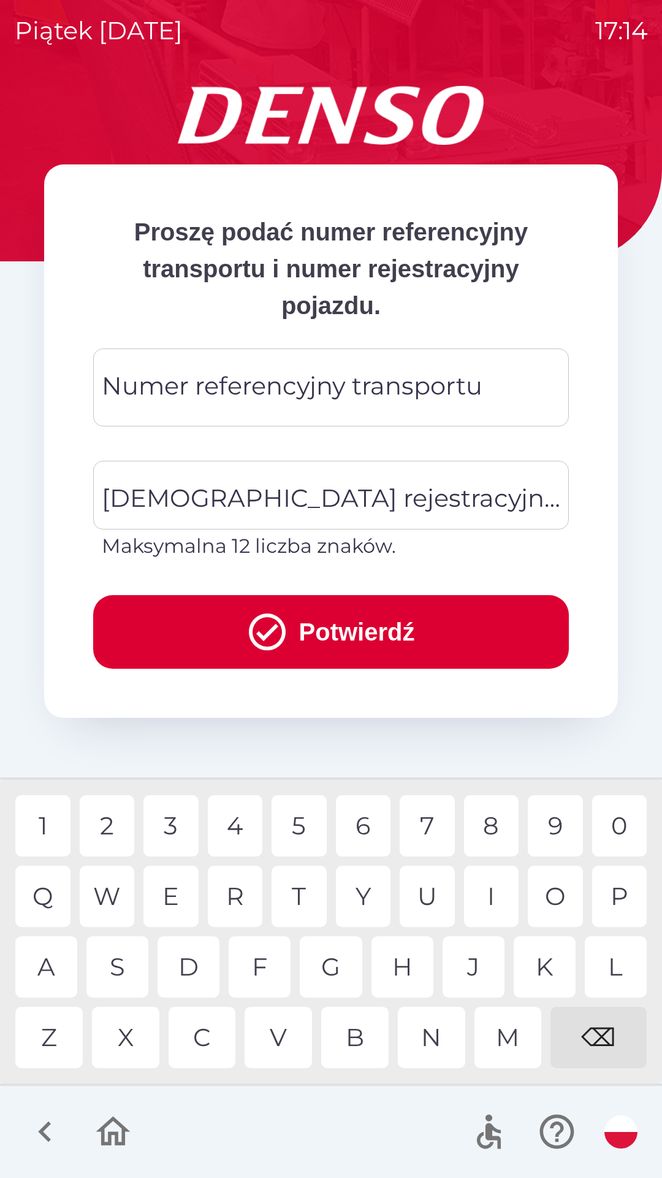
click at [601, 1036] on div "⌫" at bounding box center [599, 1037] width 96 height 61
click at [599, 1033] on div "⌫" at bounding box center [599, 1037] width 96 height 61
type input "*"
click at [611, 1045] on div "⌫" at bounding box center [599, 1037] width 96 height 61
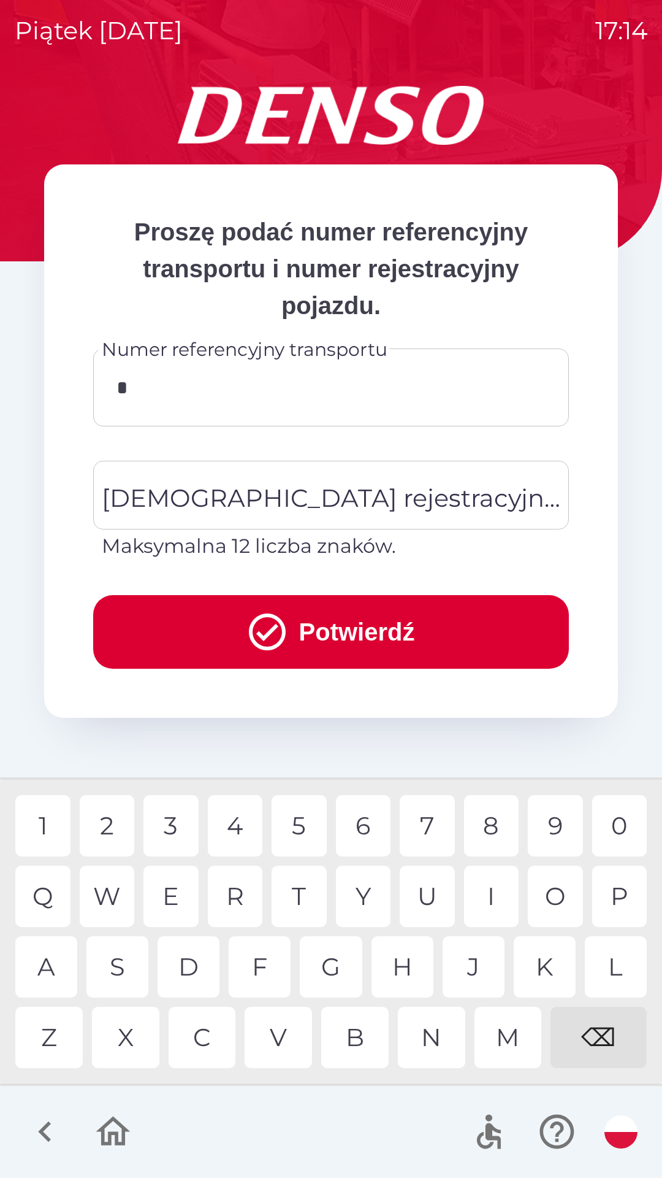
click at [616, 816] on div "0" at bounding box center [620, 825] width 55 height 61
type input "***"
click at [332, 489] on div "[DEMOGRAPHIC_DATA] rejestracyjna pojazdu [DEMOGRAPHIC_DATA] rejestracyjna pojaz…" at bounding box center [331, 511] width 476 height 100
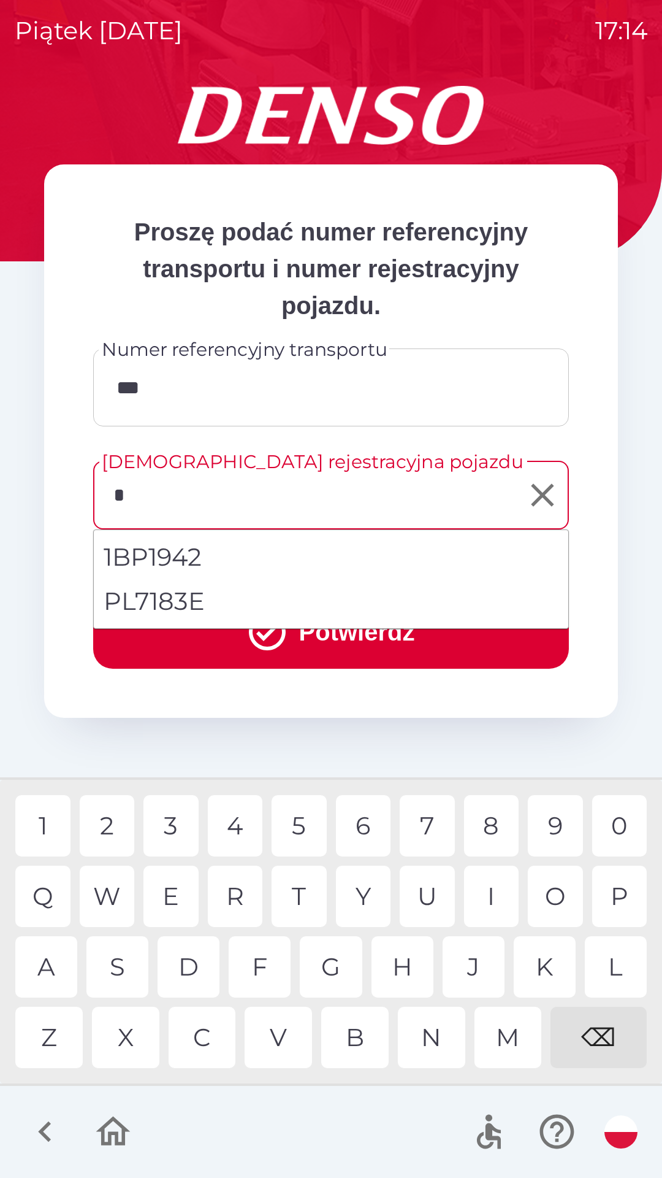
click at [366, 596] on li "PL7183E" at bounding box center [331, 601] width 475 height 44
type input "*******"
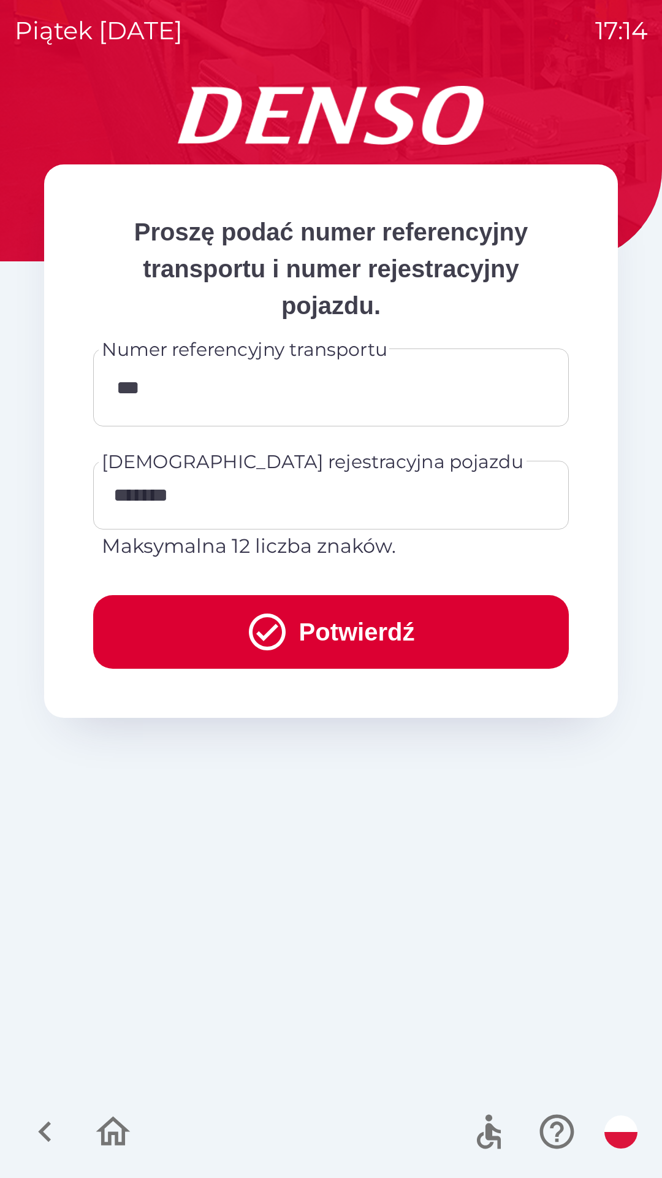
click at [455, 621] on button "Potwierdź" at bounding box center [331, 632] width 476 height 74
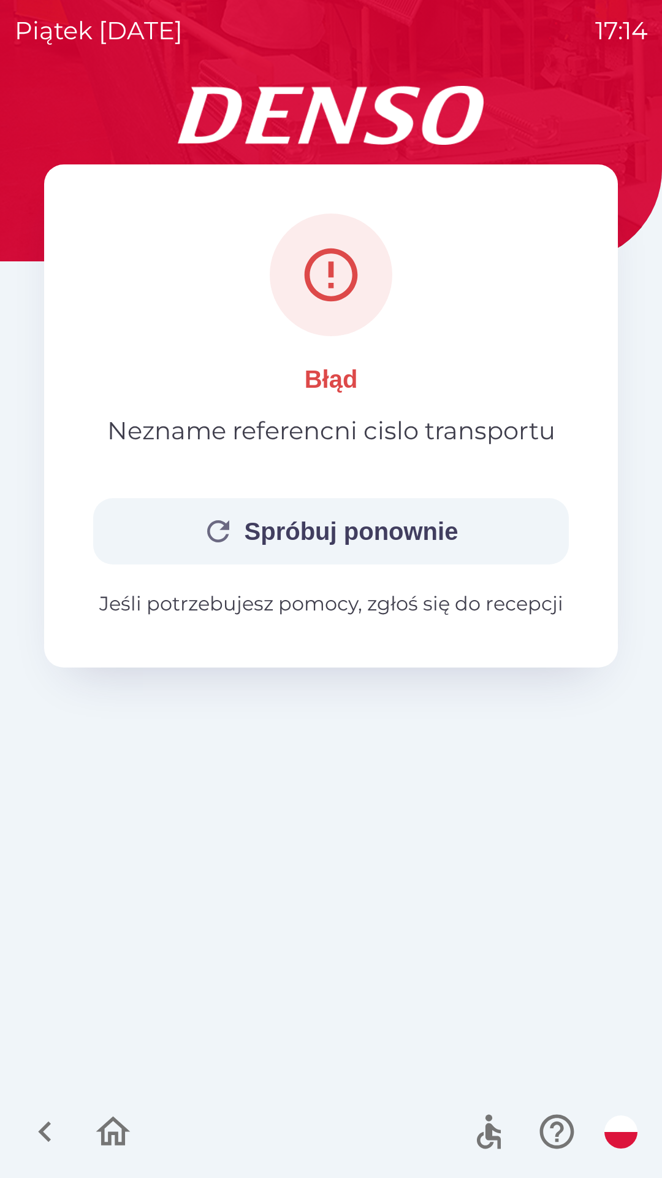
click at [457, 518] on button "Spróbuj ponownie" at bounding box center [331, 531] width 476 height 66
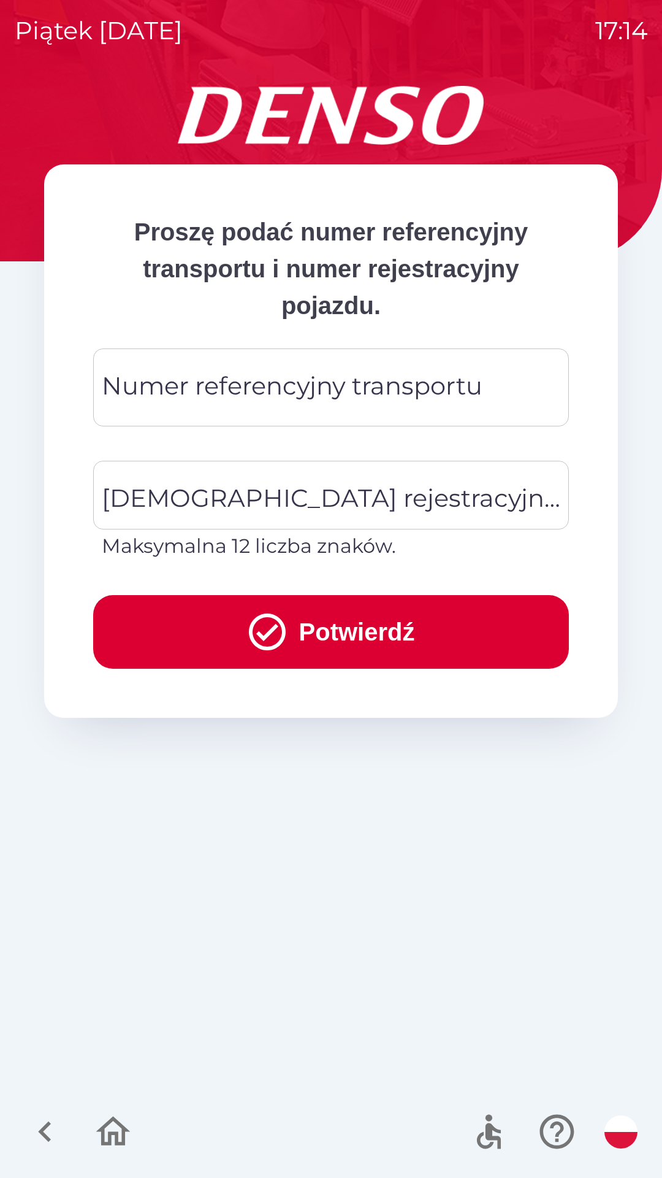
click at [363, 385] on div "Numer referencyjny transportu Numer referencyjny transportu" at bounding box center [331, 387] width 476 height 78
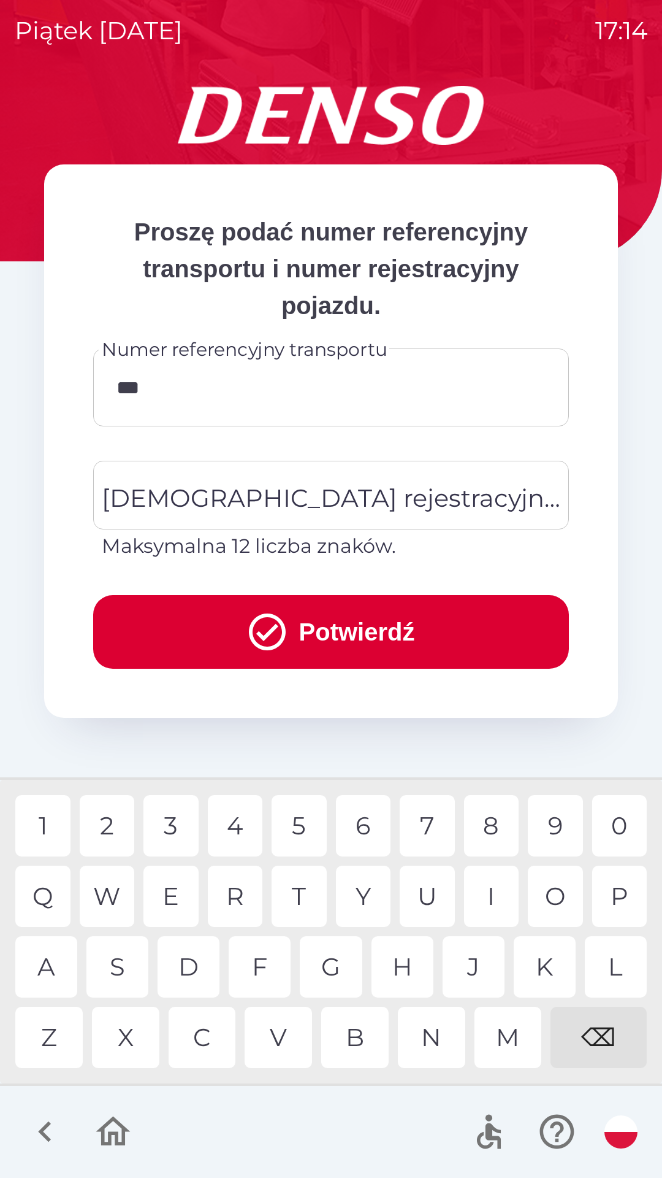
click at [302, 1126] on div at bounding box center [331, 1132] width 662 height 92
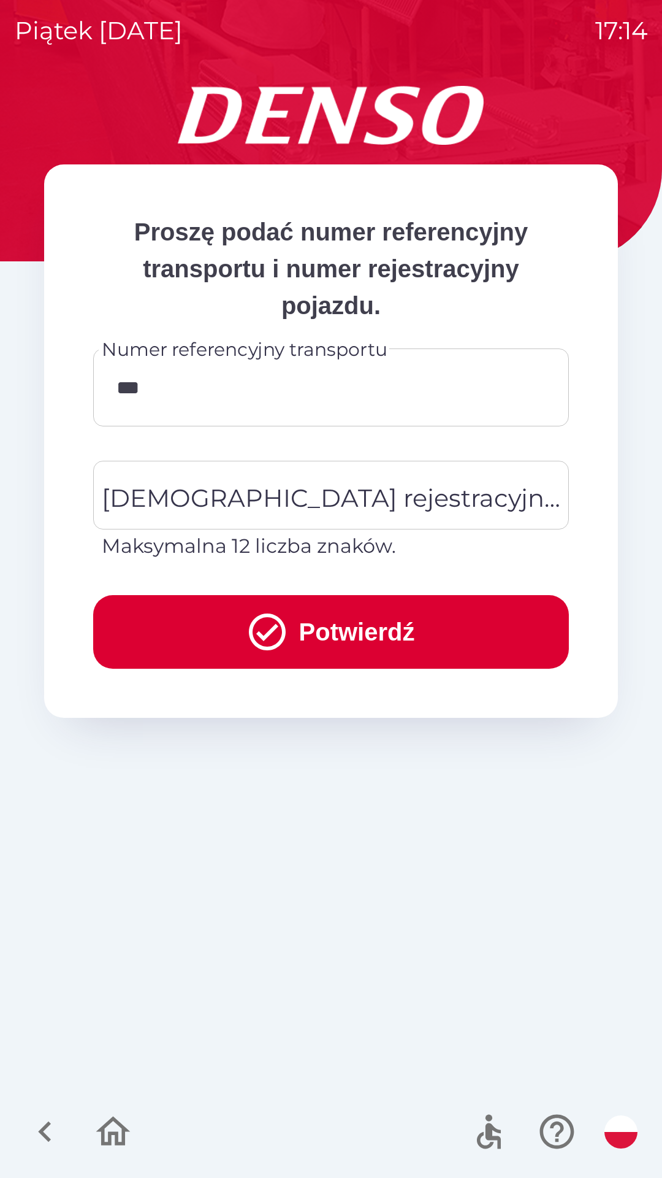
click at [321, 385] on input "***" at bounding box center [331, 387] width 447 height 48
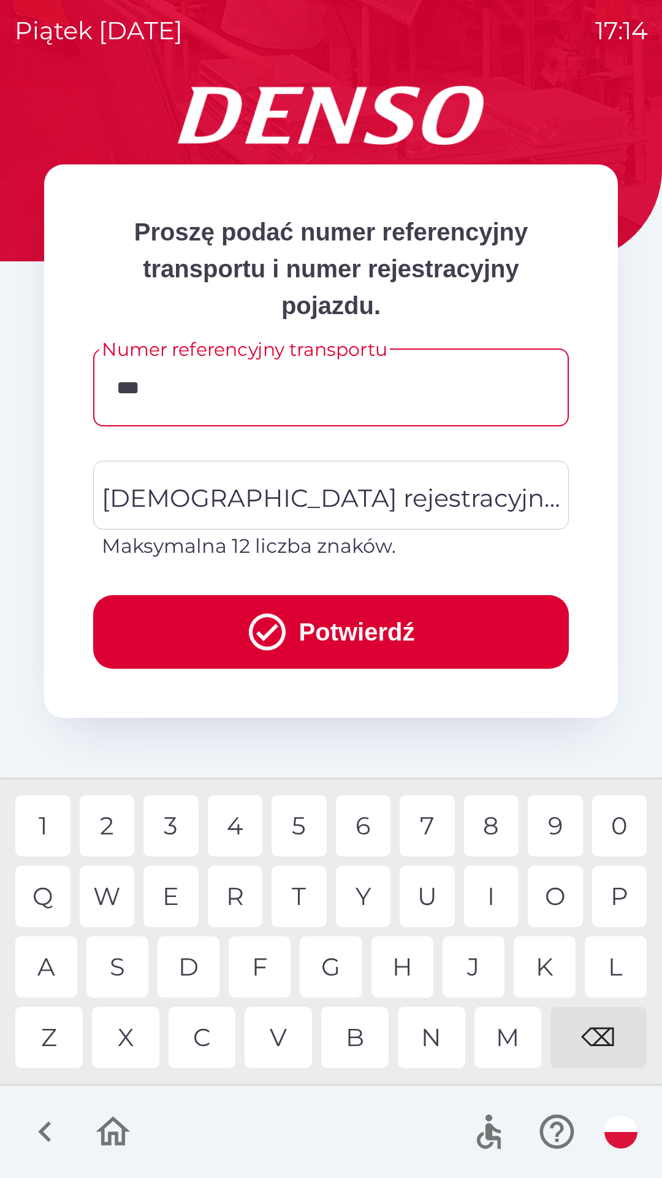
click at [178, 401] on input "***" at bounding box center [331, 387] width 447 height 48
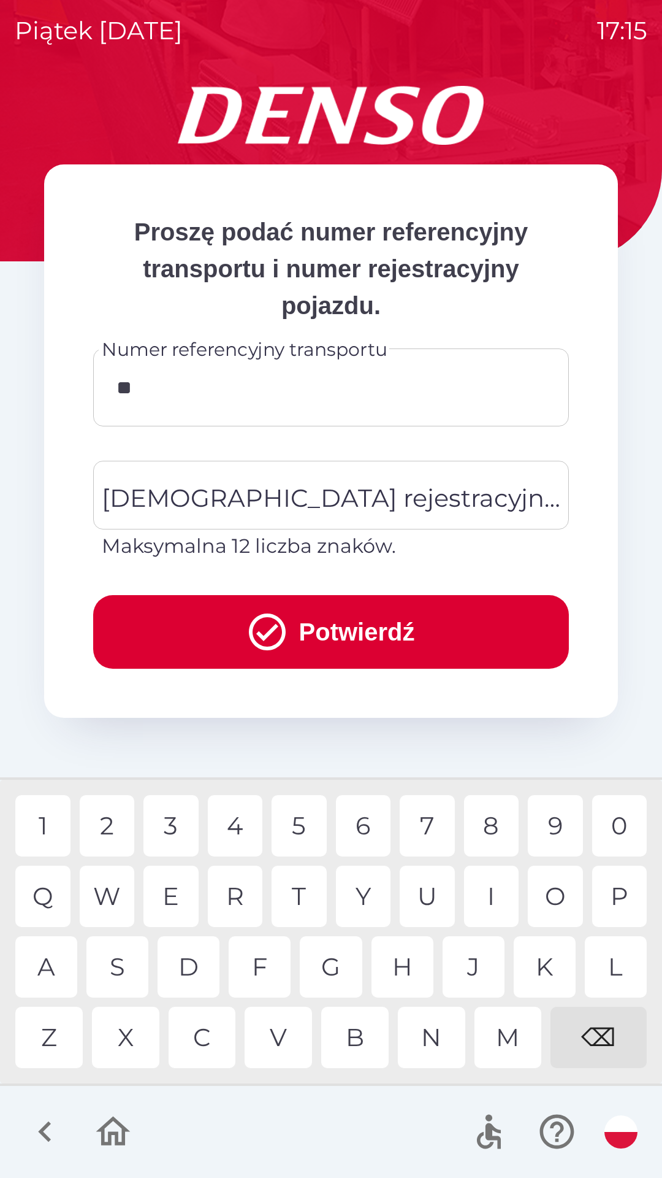
type input "*"
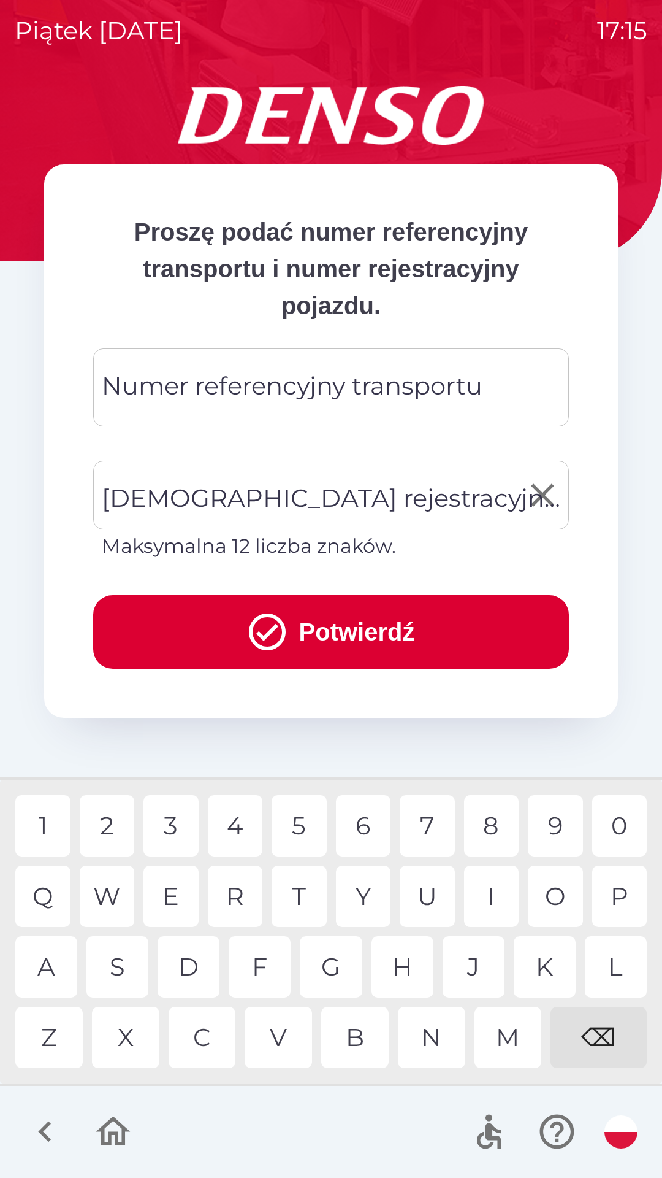
click at [380, 492] on div "[DEMOGRAPHIC_DATA] rejestracyjna pojazdu [DEMOGRAPHIC_DATA] rejestracyjna pojaz…" at bounding box center [331, 511] width 476 height 100
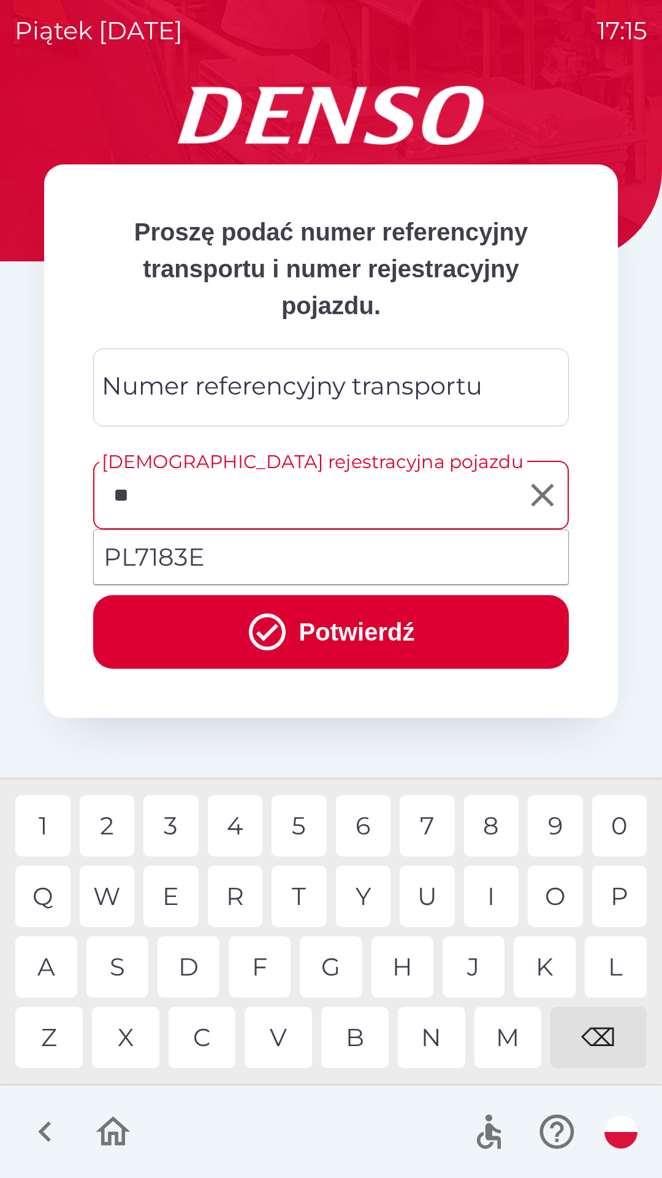
click at [450, 550] on li "PL7183E" at bounding box center [331, 557] width 475 height 44
type input "*******"
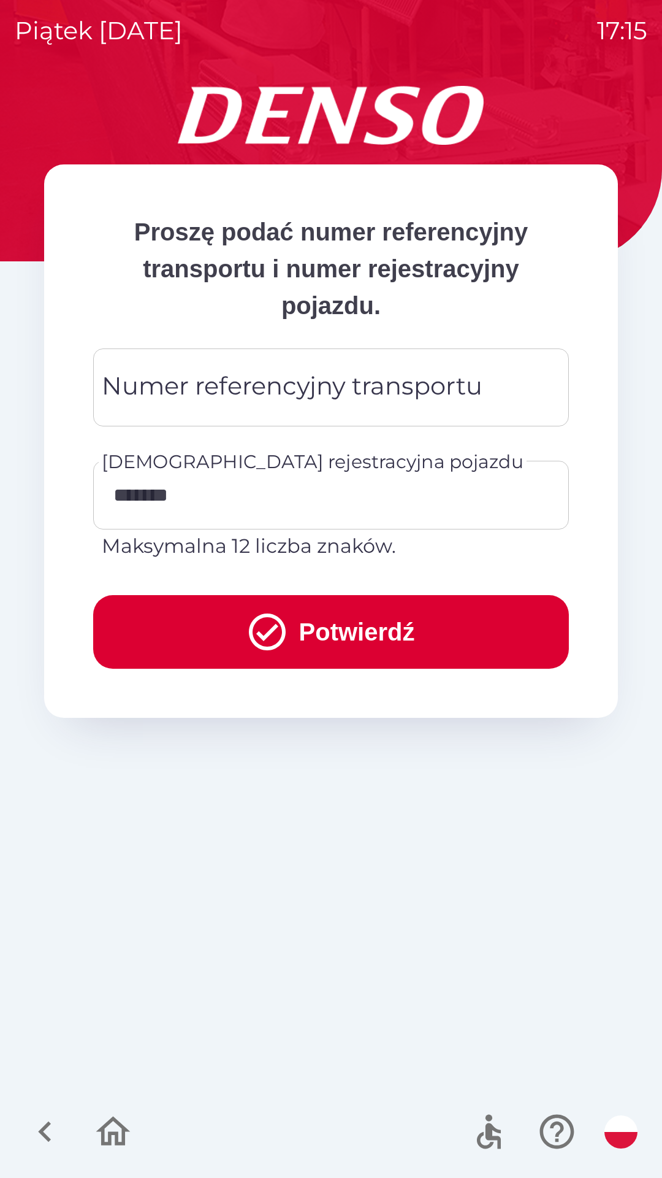
click at [453, 632] on button "Potwierdź" at bounding box center [331, 632] width 476 height 74
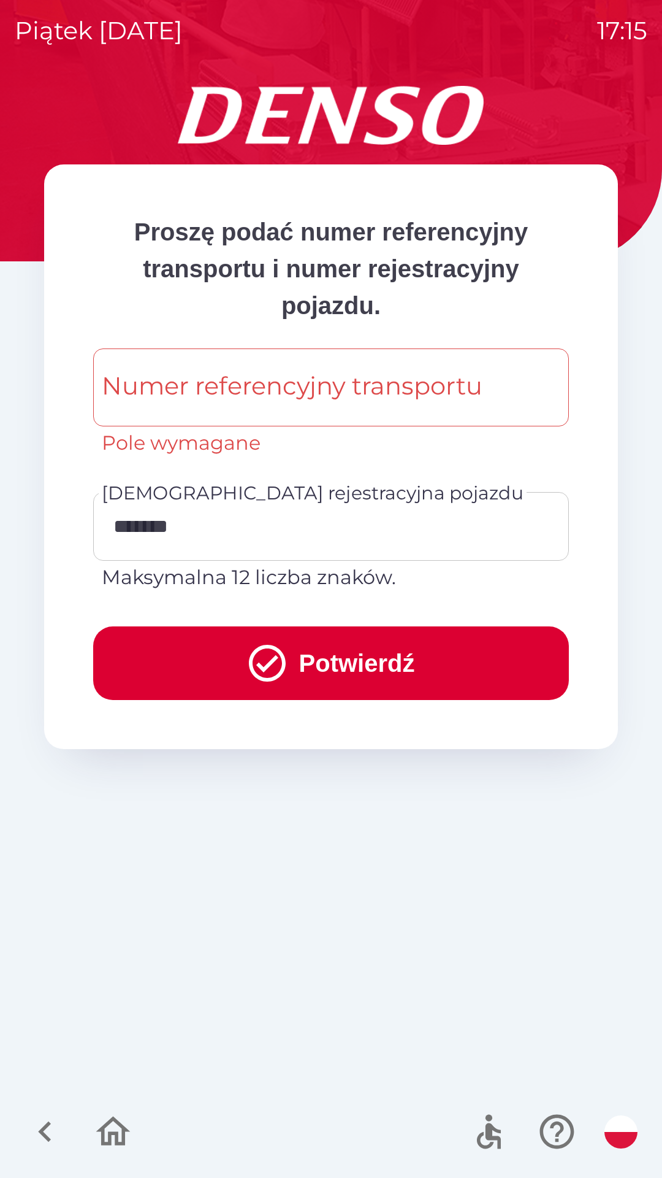
click at [365, 390] on div "Numer referencyjny transportu Numer referencyjny transportu Pole wymagane" at bounding box center [331, 402] width 476 height 109
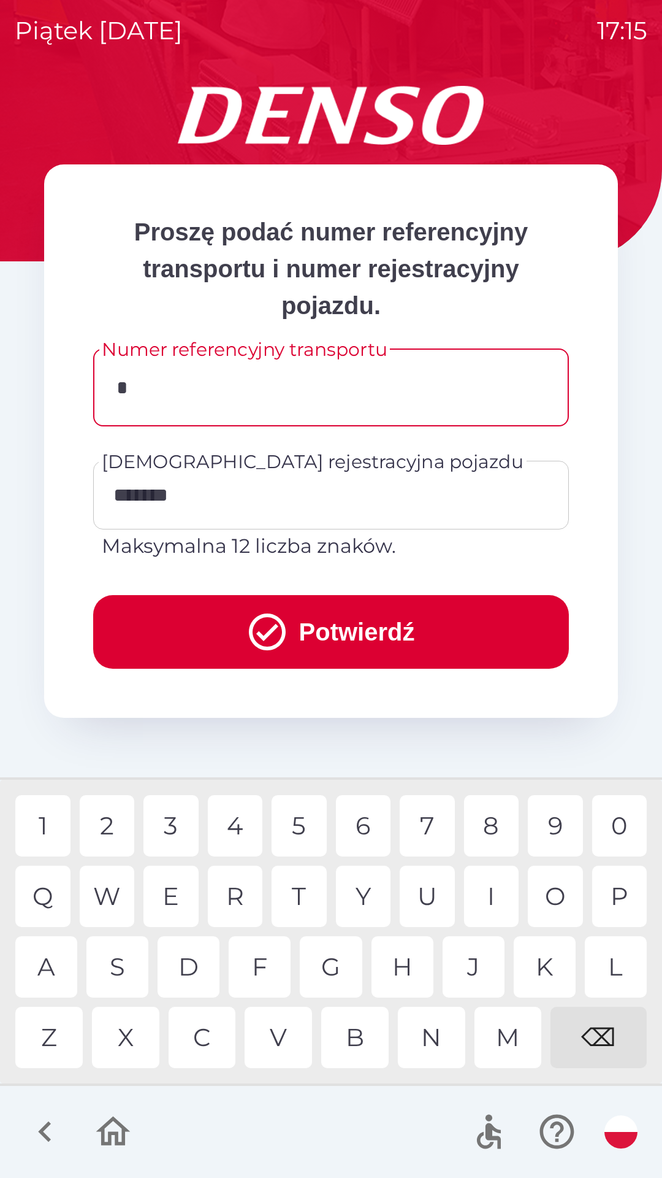
click at [554, 956] on div "K" at bounding box center [545, 966] width 62 height 61
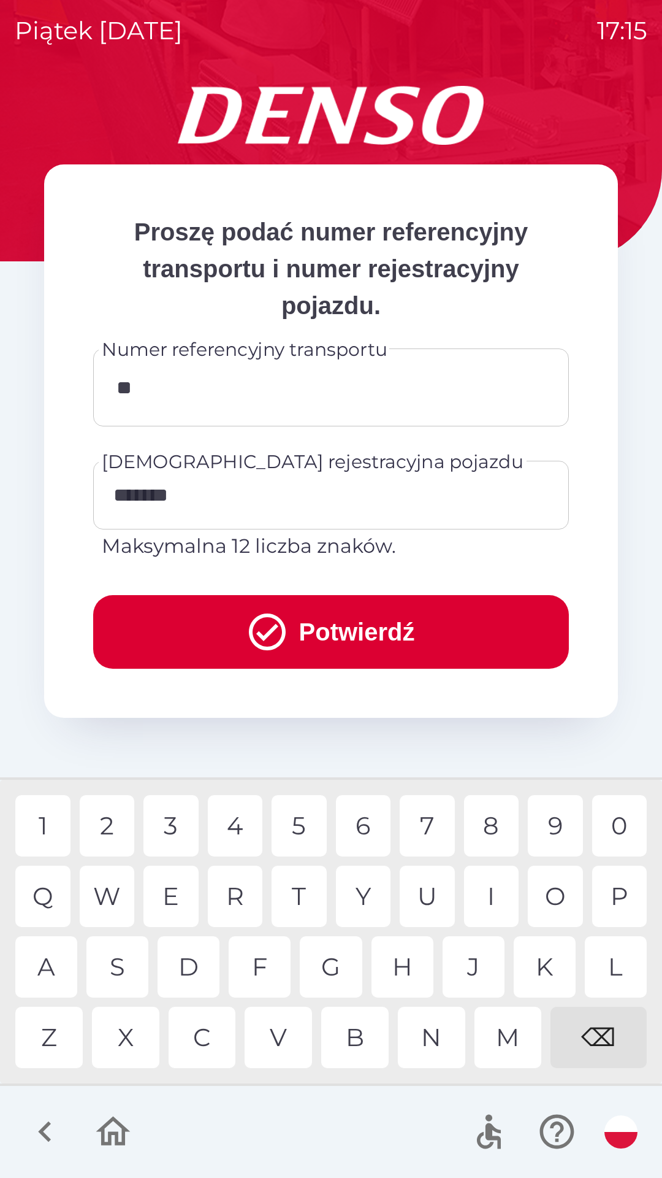
click at [549, 971] on div "K" at bounding box center [545, 966] width 62 height 61
click at [253, 902] on div "R" at bounding box center [235, 896] width 55 height 61
click at [424, 902] on div "U" at bounding box center [427, 896] width 55 height 61
type input "*******"
click at [496, 629] on button "Potwierdź" at bounding box center [331, 632] width 476 height 74
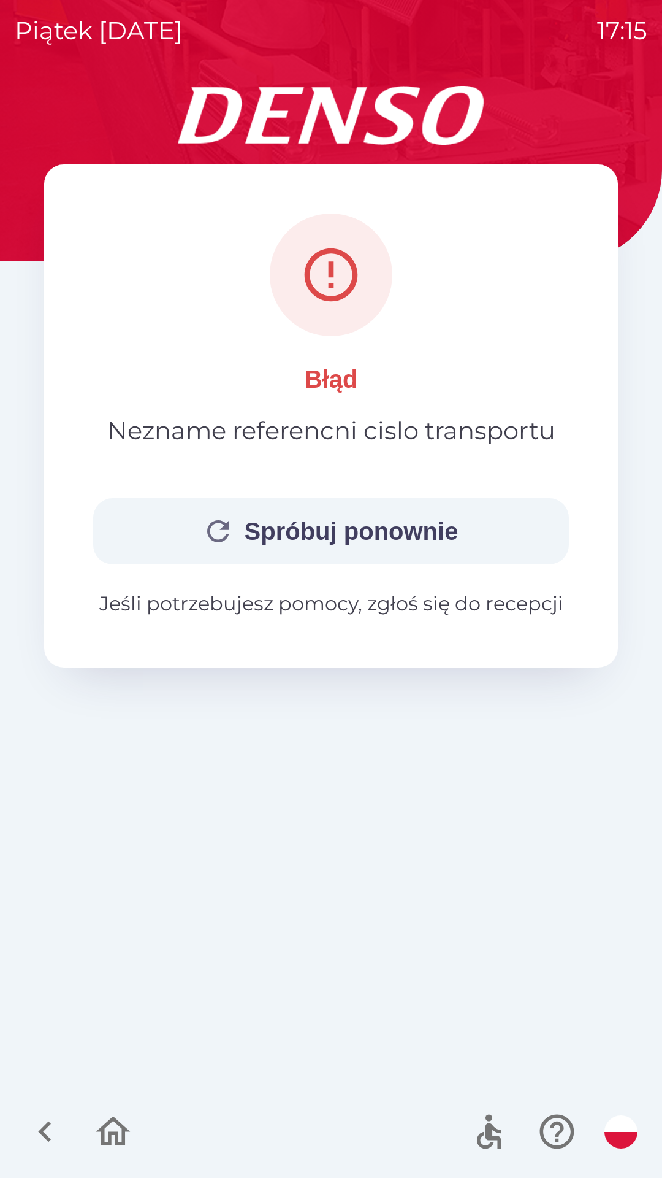
click at [475, 527] on button "Spróbuj ponownie" at bounding box center [331, 531] width 476 height 66
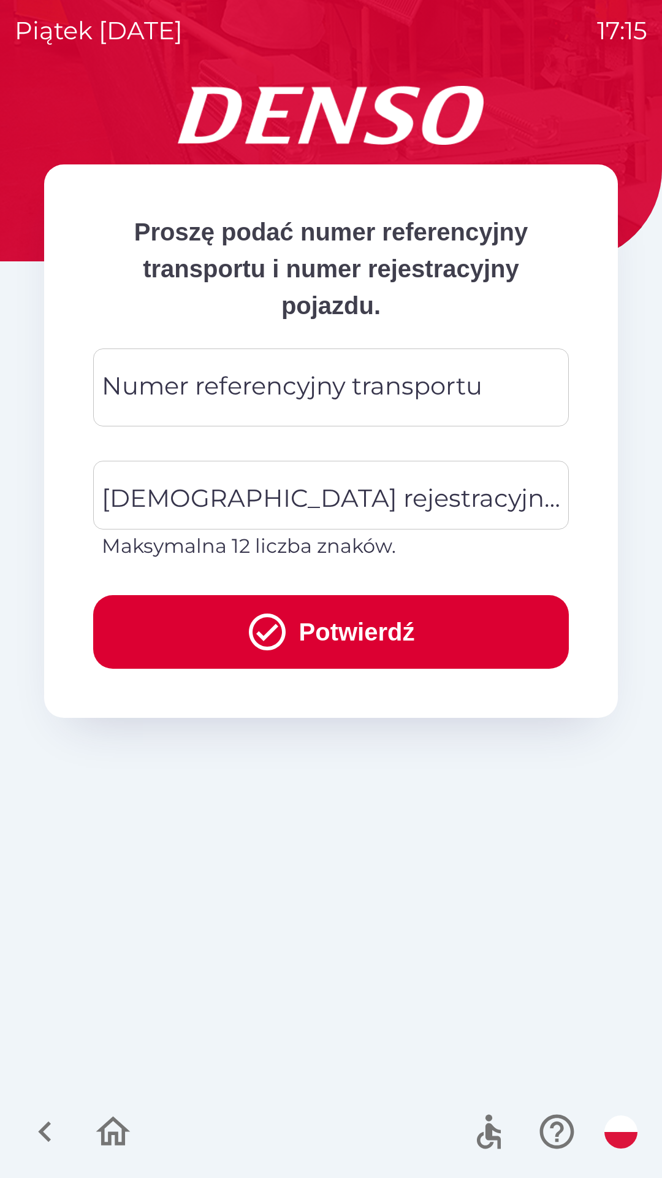
click at [428, 378] on div "Numer referencyjny transportu Numer referencyjny transportu" at bounding box center [331, 387] width 476 height 78
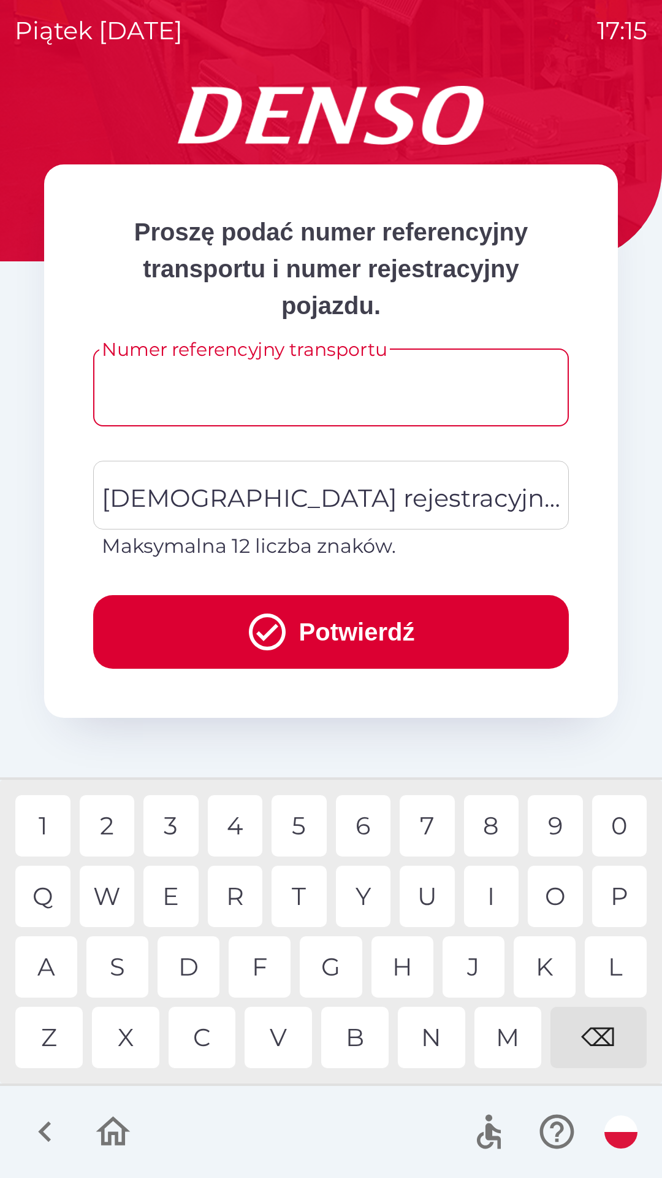
click at [329, 382] on input "Numer referencyjny transportu" at bounding box center [331, 387] width 447 height 48
click at [207, 1049] on div "C" at bounding box center [202, 1037] width 67 height 61
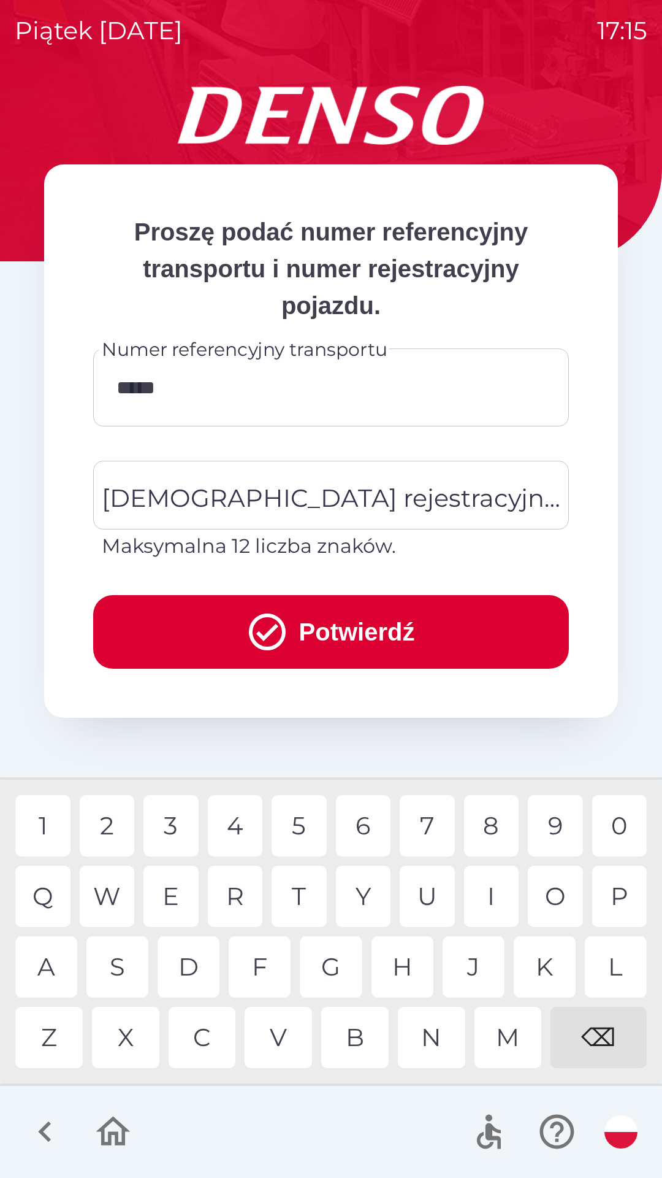
type input "******"
click at [359, 502] on div "[DEMOGRAPHIC_DATA] rejestracyjna pojazdu [DEMOGRAPHIC_DATA] rejestracyjna pojaz…" at bounding box center [331, 511] width 476 height 100
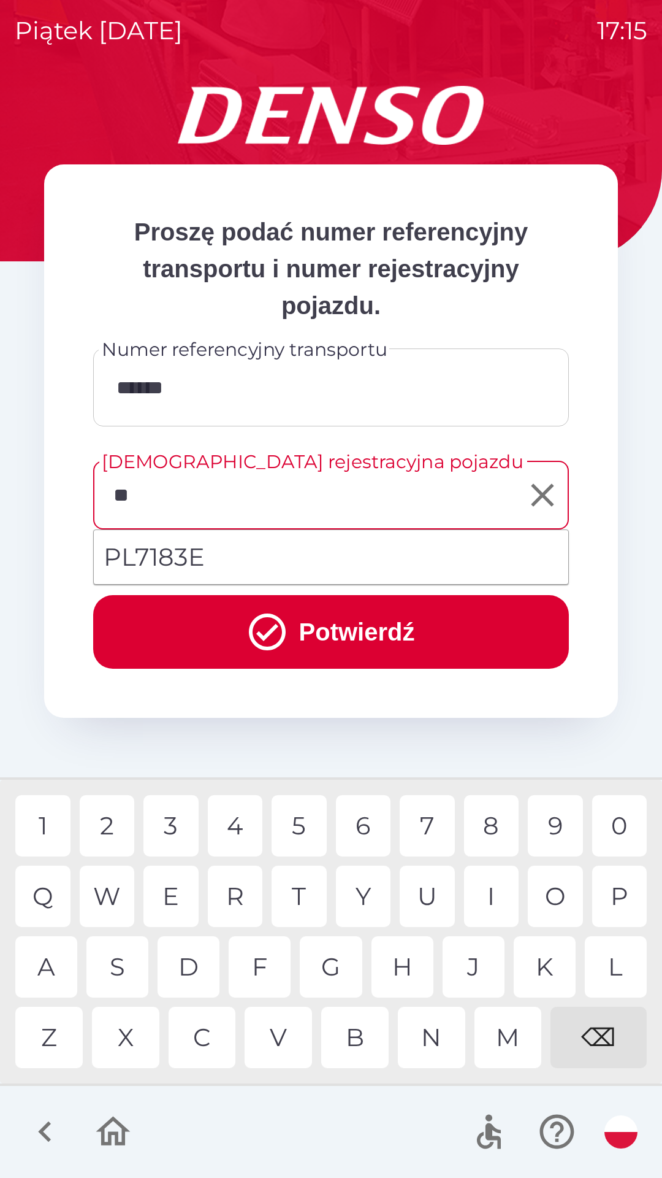
click at [478, 545] on li "PL7183E" at bounding box center [331, 557] width 475 height 44
type input "*******"
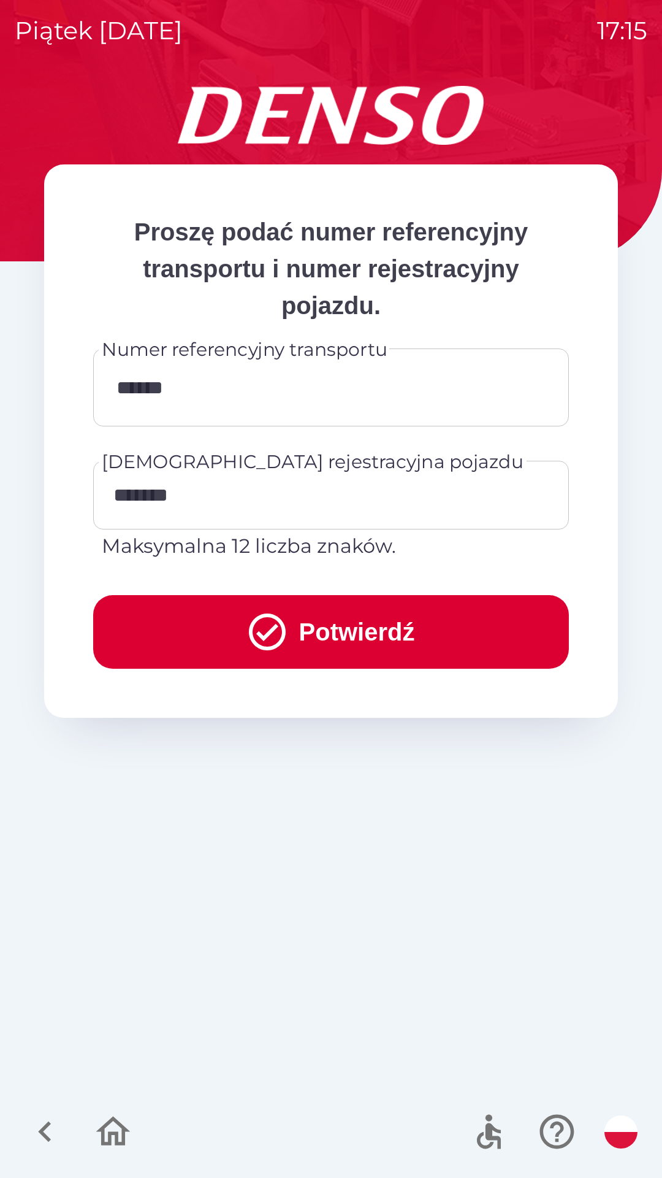
click at [469, 608] on button "Potwierdź" at bounding box center [331, 632] width 476 height 74
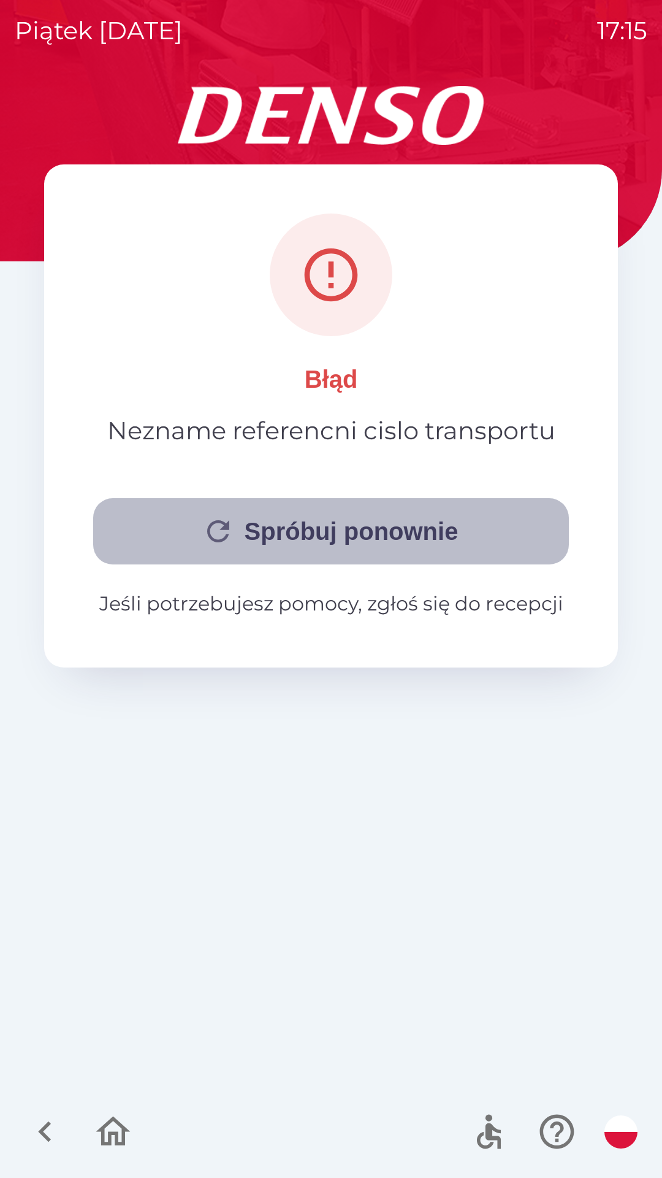
click at [474, 526] on button "Spróbuj ponownie" at bounding box center [331, 531] width 476 height 66
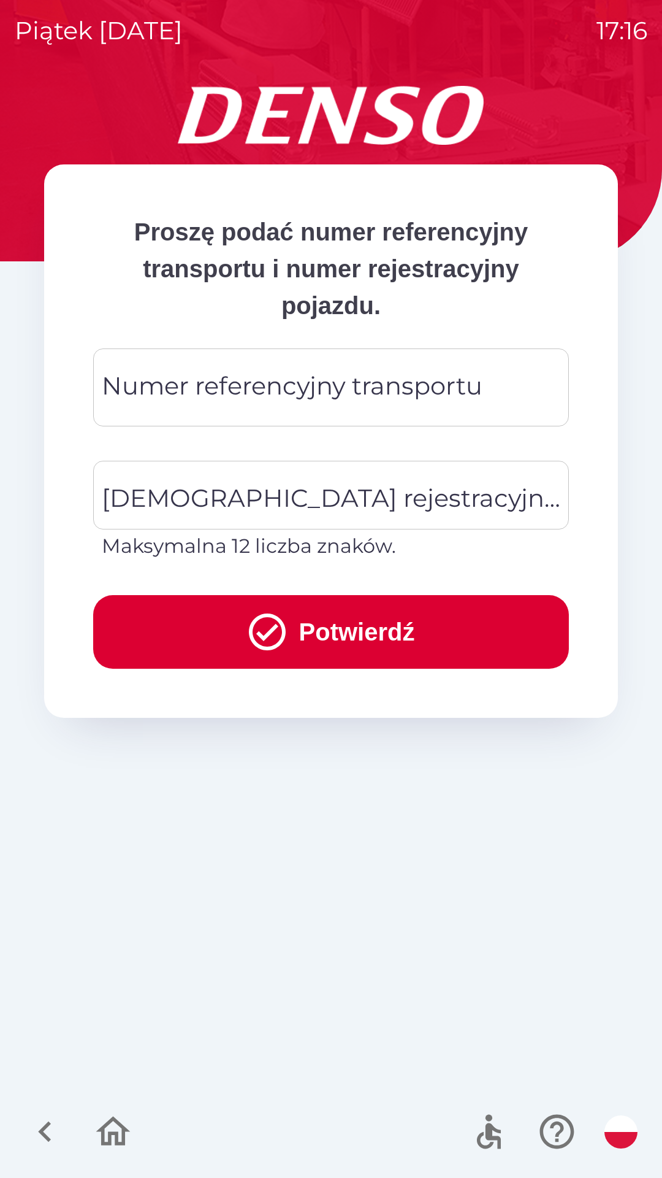
click at [424, 382] on div "Numer referencyjny transportu Numer referencyjny transportu" at bounding box center [331, 387] width 476 height 78
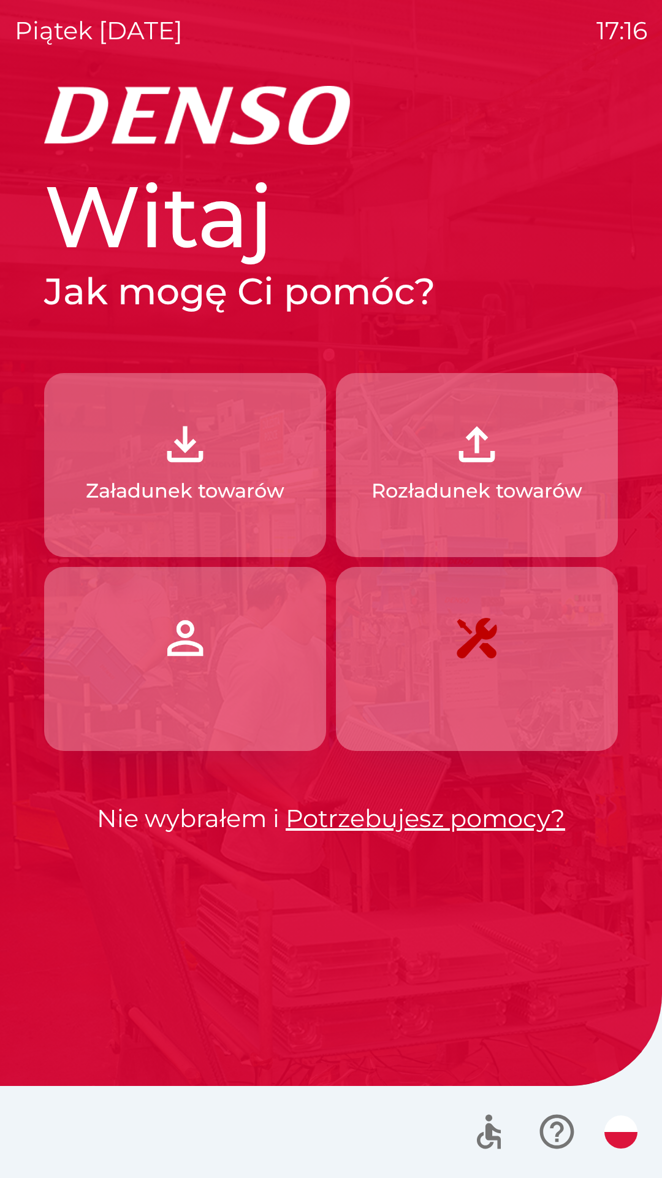
click at [278, 489] on p "Załadunek towarów" at bounding box center [185, 490] width 199 height 29
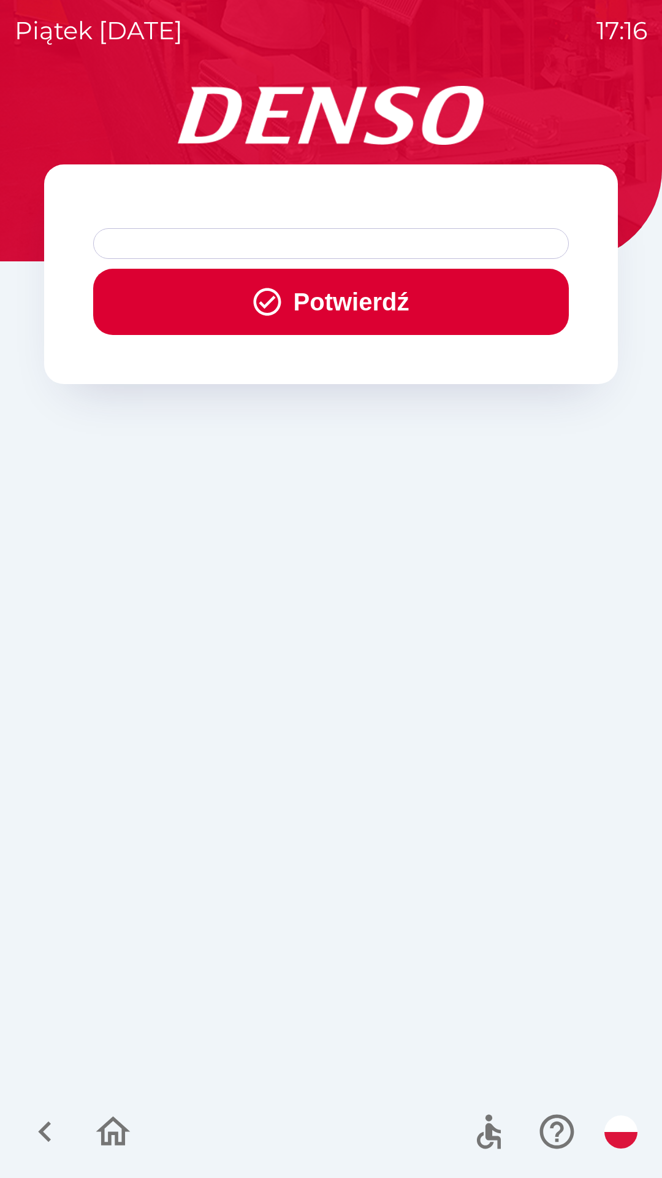
click at [342, 303] on button "Potwierdź" at bounding box center [331, 302] width 476 height 66
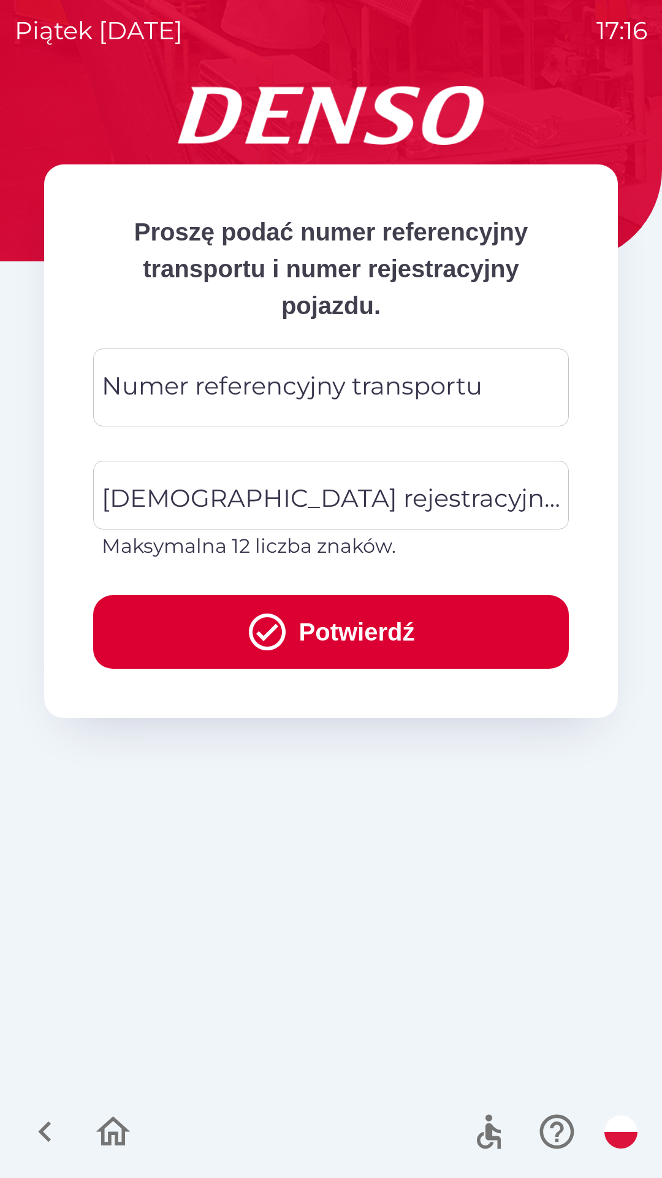
click at [358, 385] on div "Numer referencyjny transportu Numer referencyjny transportu" at bounding box center [331, 387] width 476 height 78
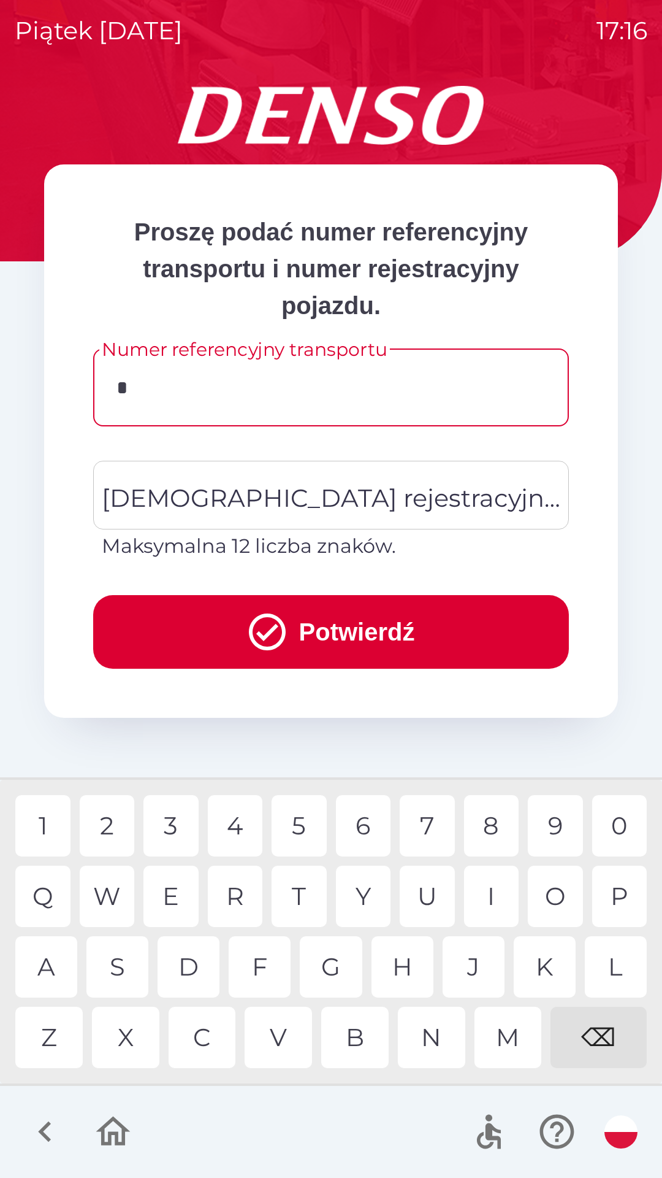
click at [175, 832] on div "3" at bounding box center [171, 825] width 55 height 61
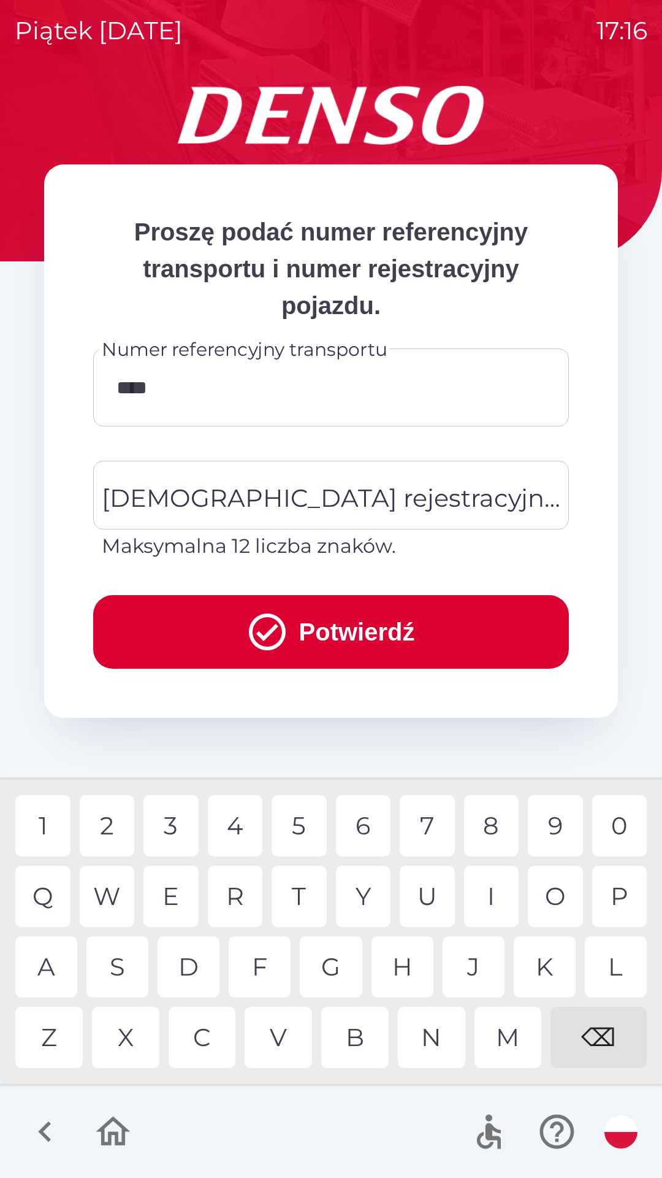
click at [38, 831] on div "1" at bounding box center [42, 825] width 55 height 61
type input "******"
click at [321, 483] on div "[DEMOGRAPHIC_DATA] rejestracyjna pojazdu [DEMOGRAPHIC_DATA] rejestracyjna pojaz…" at bounding box center [331, 511] width 476 height 100
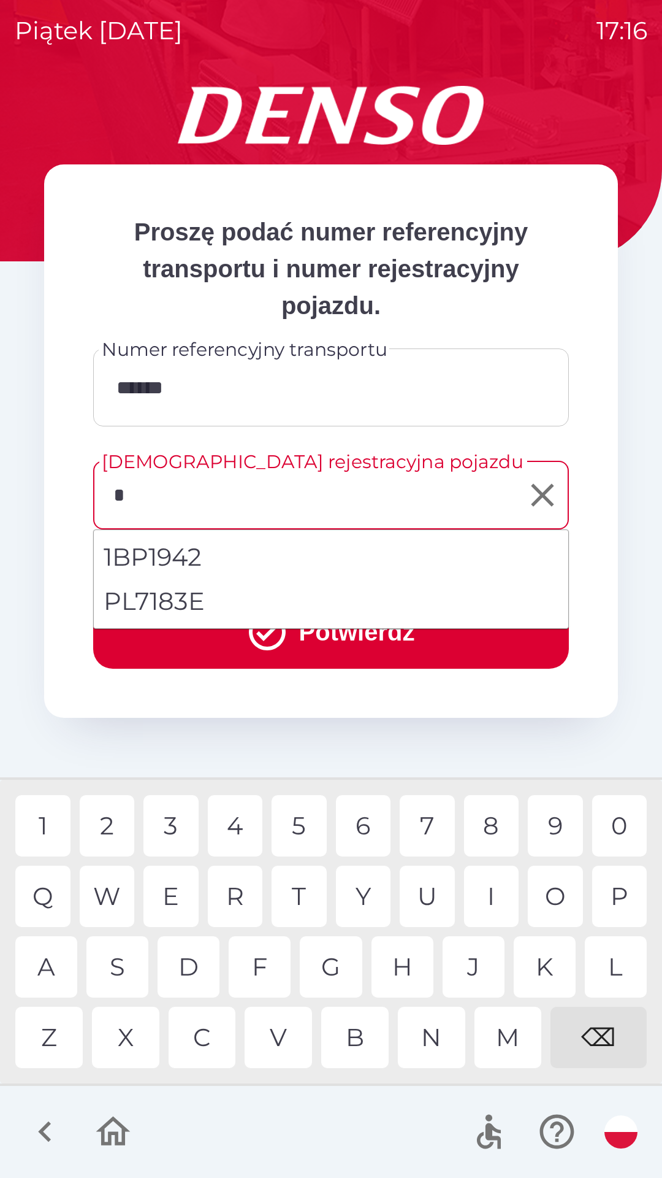
click at [372, 593] on li "PL7183E" at bounding box center [331, 601] width 475 height 44
type input "*******"
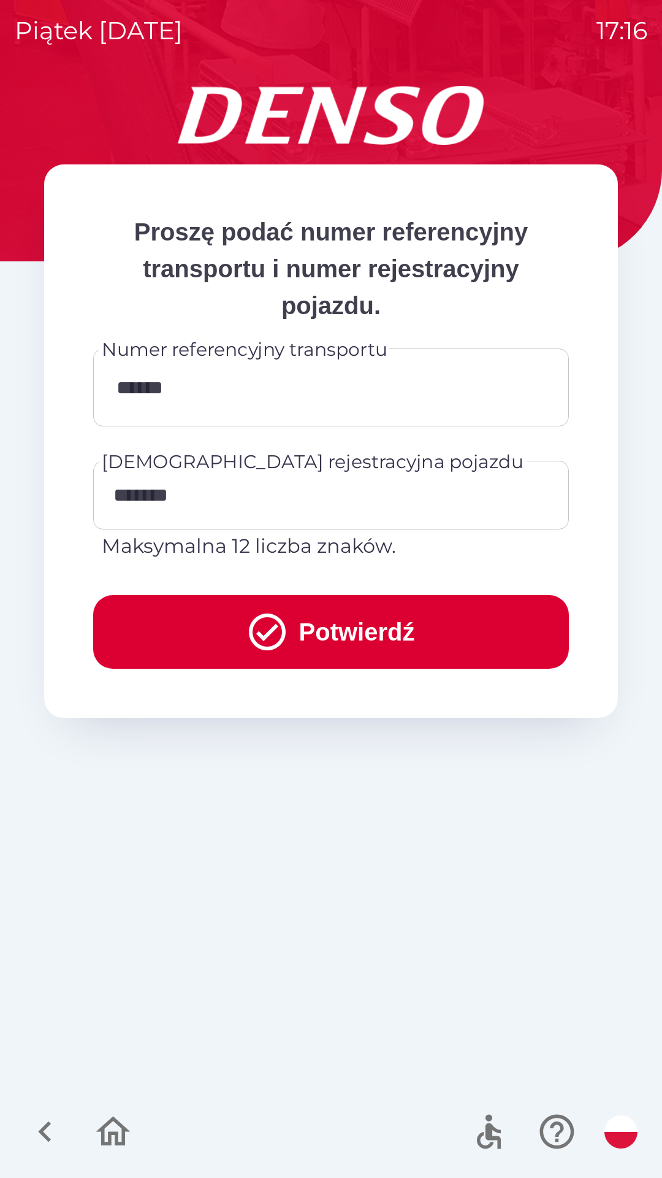
click at [371, 639] on button "Potwierdź" at bounding box center [331, 632] width 476 height 74
